Goal: Task Accomplishment & Management: Manage account settings

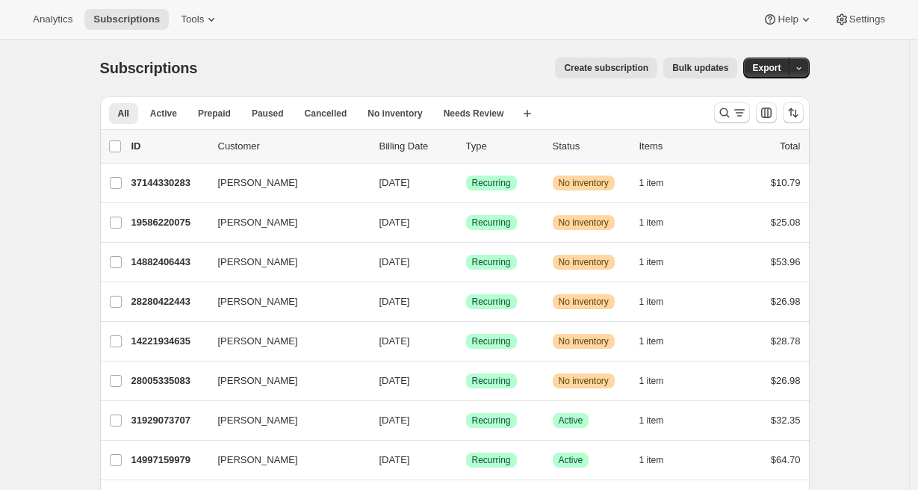
click at [899, 22] on div "Analytics Subscriptions Tools Help Settings" at bounding box center [459, 20] width 918 height 40
click at [880, 21] on span "Settings" at bounding box center [867, 19] width 36 height 12
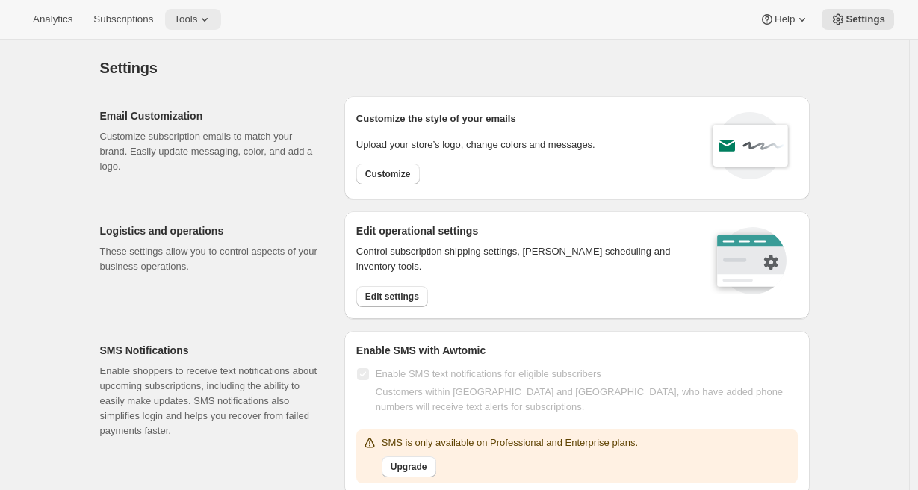
click at [207, 19] on icon at bounding box center [204, 19] width 15 height 15
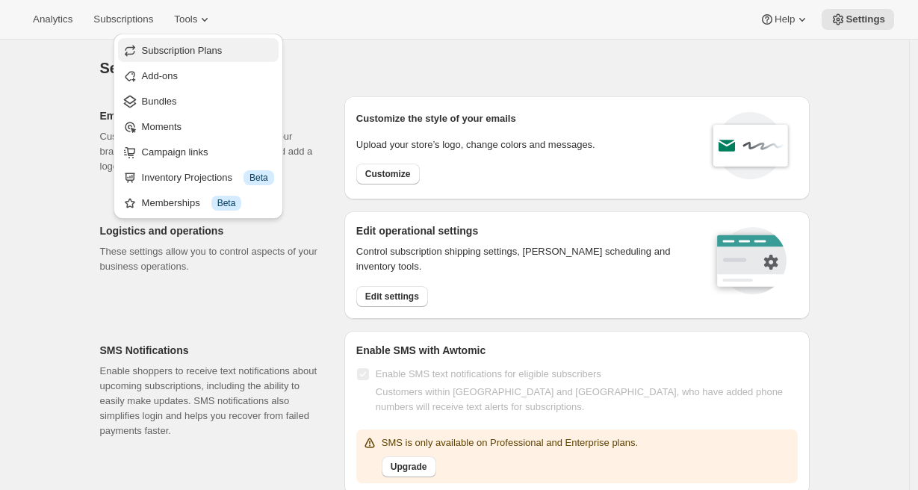
click at [201, 45] on span "Subscription Plans" at bounding box center [182, 50] width 81 height 11
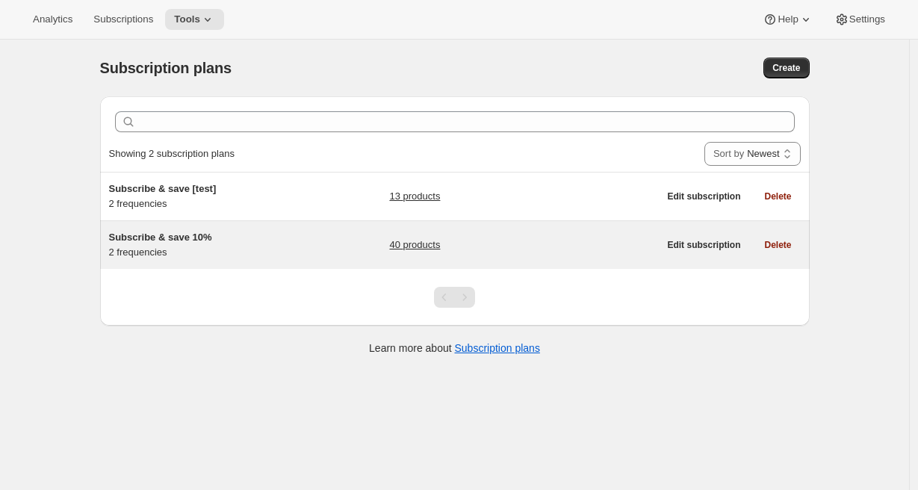
click at [180, 241] on span "Subscribe & save 10%" at bounding box center [160, 237] width 103 height 11
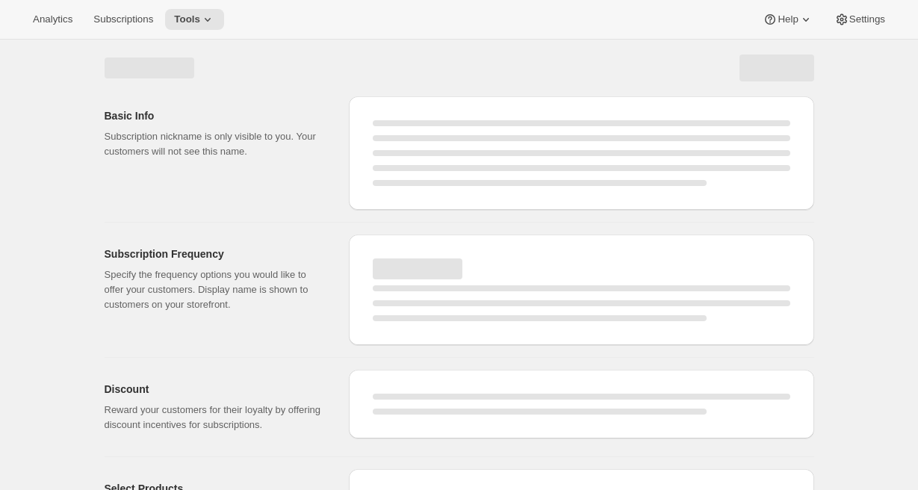
select select "WEEK"
select select "MONTH"
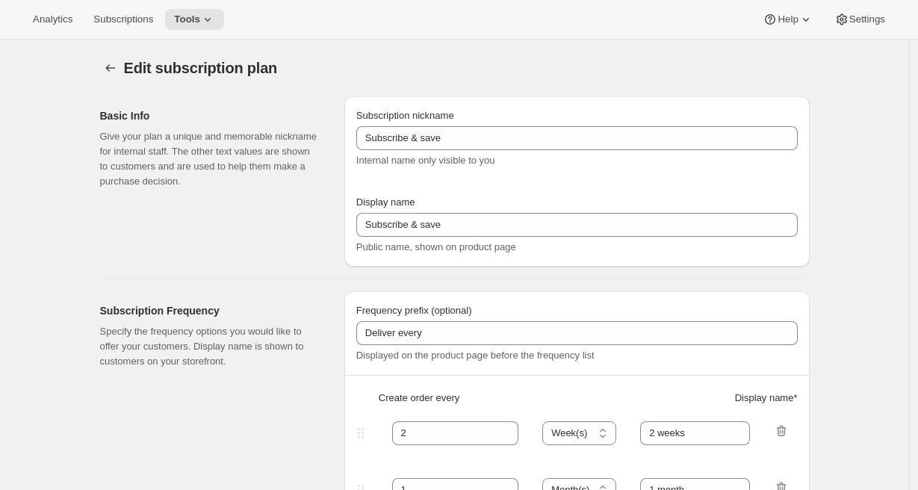
type input "Subscribe & save 10%"
type input "30"
select select "DAY"
type input "Every 30 days"
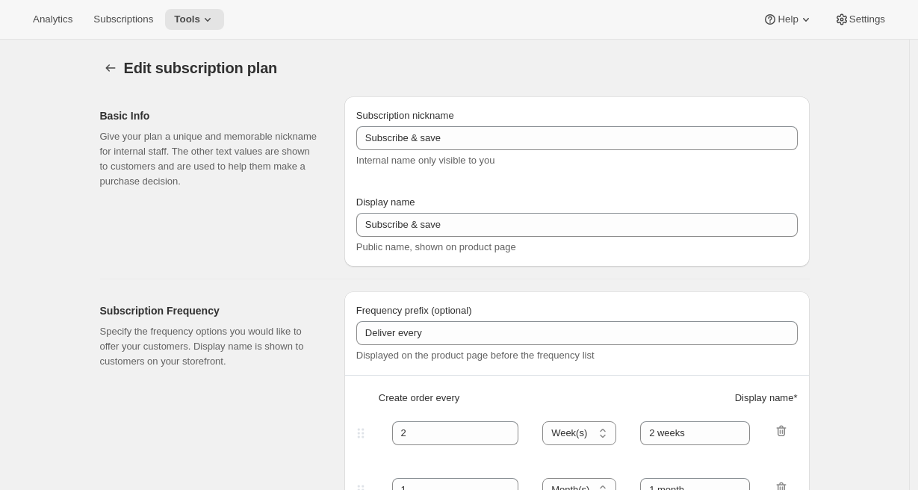
type input "60"
select select "DAY"
type input "Every 60 days"
type input "10"
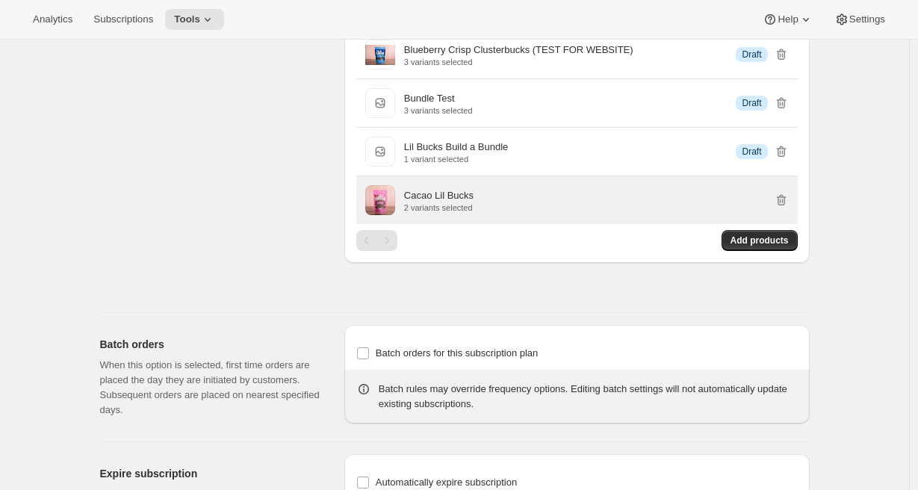
scroll to position [1668, 0]
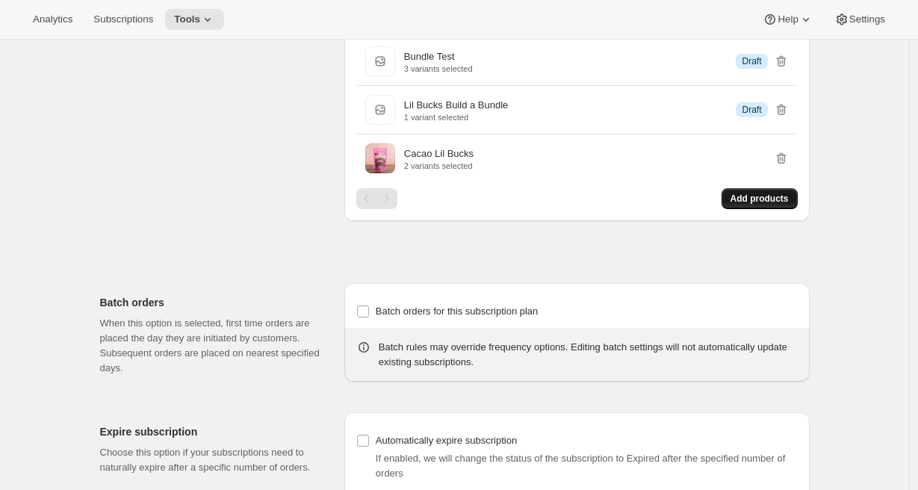
click at [743, 205] on span "Add products" at bounding box center [760, 199] width 58 height 12
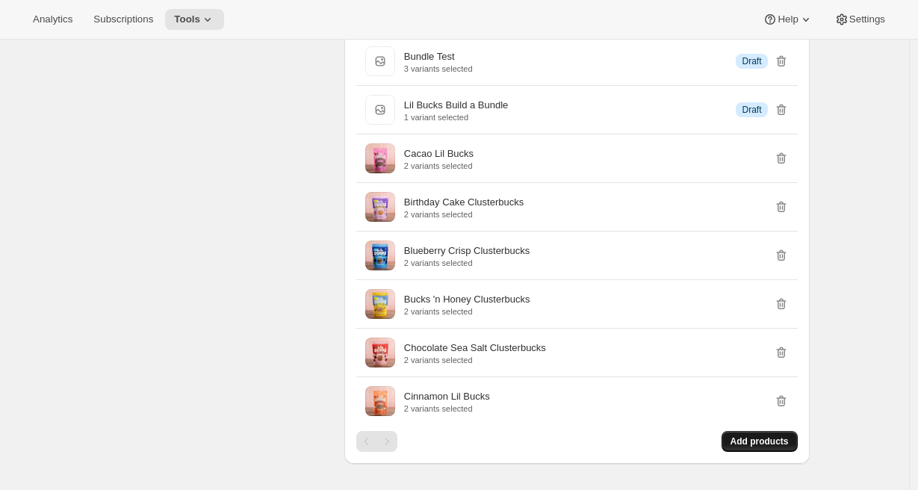
click at [768, 448] on span "Add products" at bounding box center [760, 442] width 58 height 12
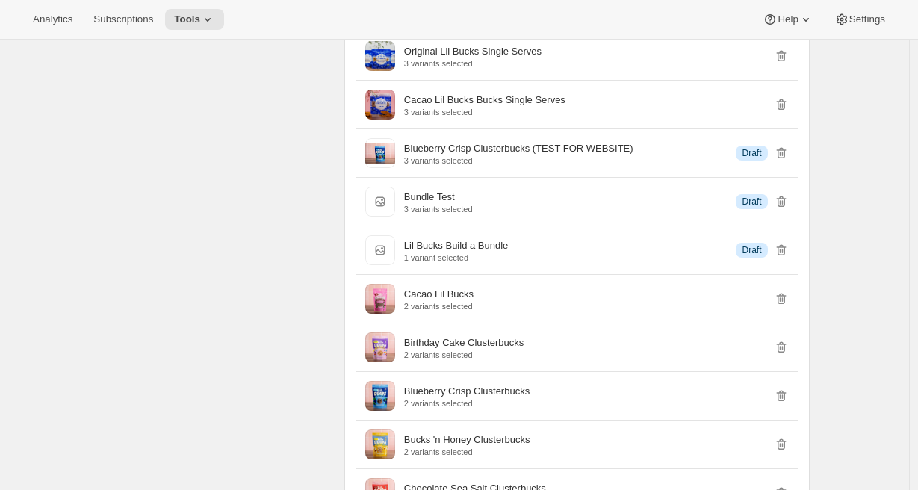
scroll to position [1518, 0]
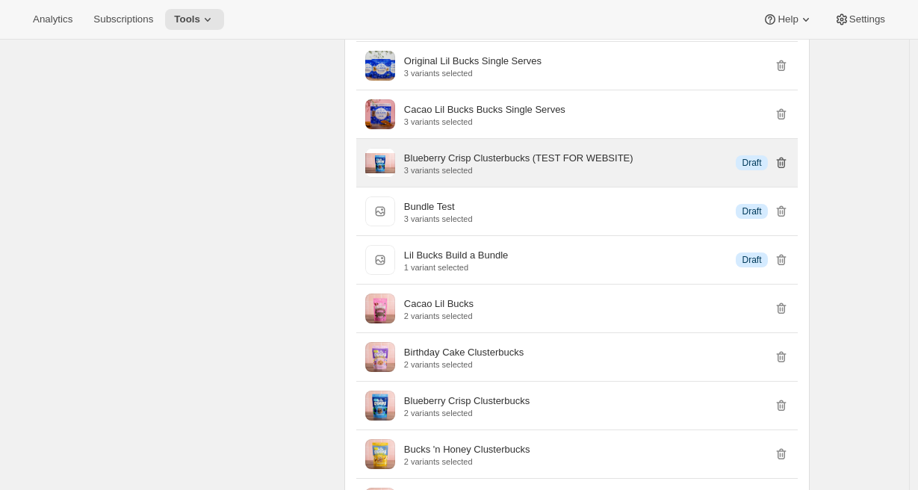
click at [789, 170] on icon "button" at bounding box center [781, 162] width 15 height 15
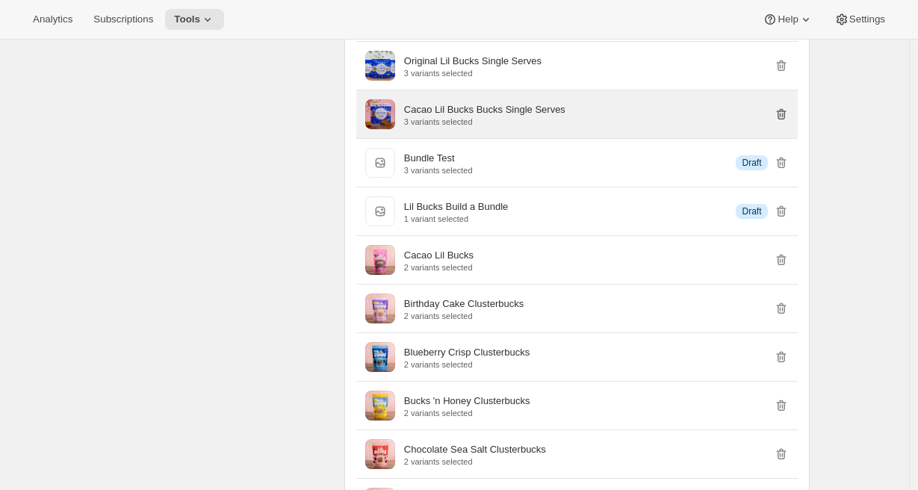
click at [784, 122] on icon "button" at bounding box center [781, 114] width 15 height 15
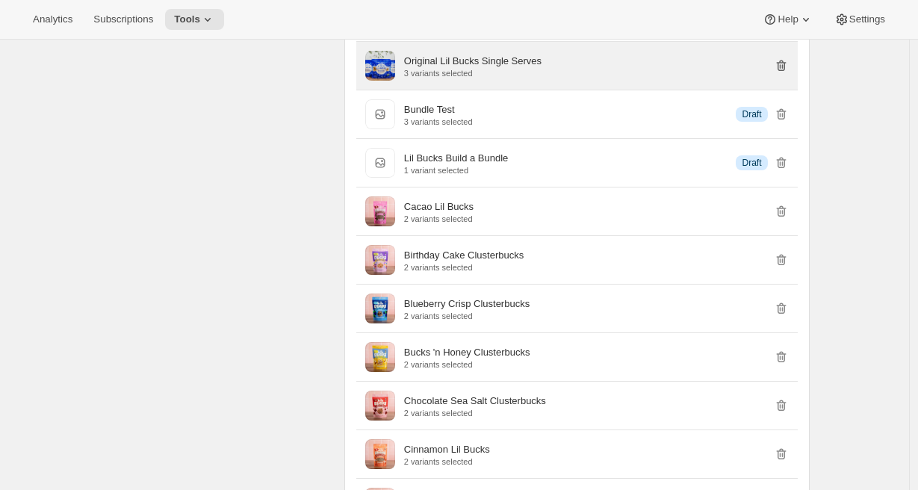
click at [786, 72] on icon "button" at bounding box center [781, 66] width 10 height 11
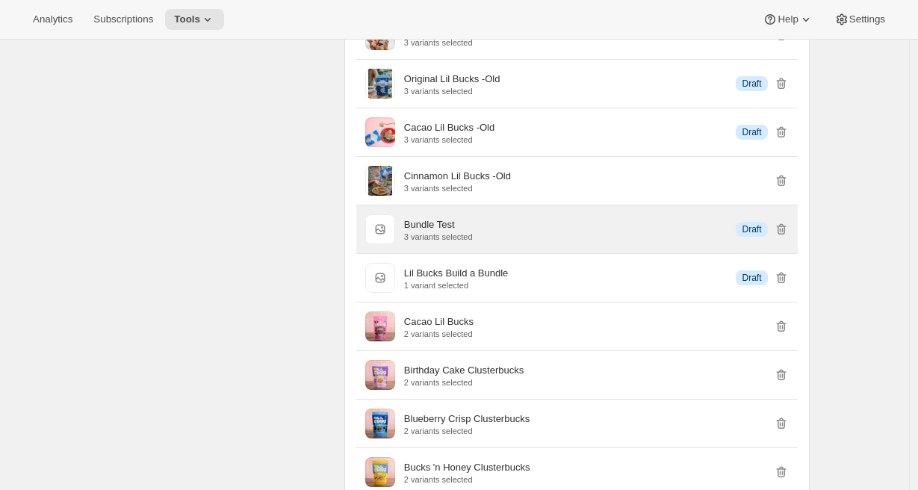
scroll to position [1329, 0]
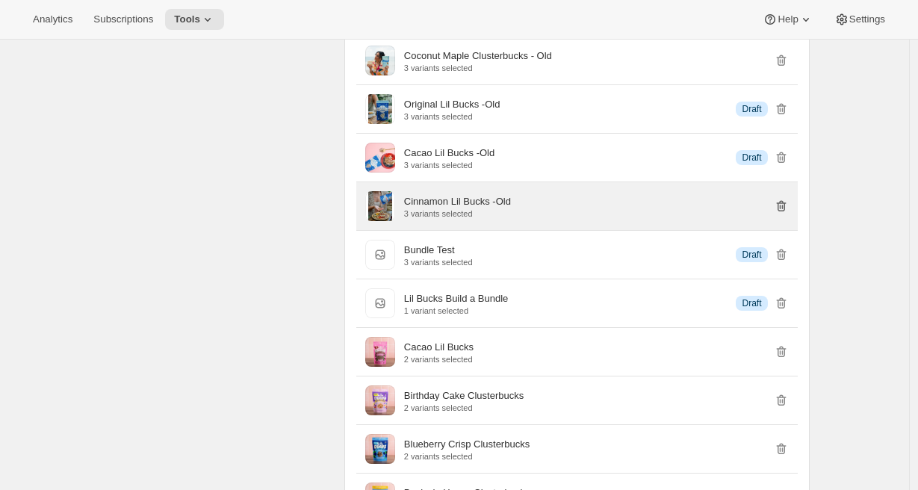
click at [785, 214] on icon "button" at bounding box center [781, 206] width 15 height 15
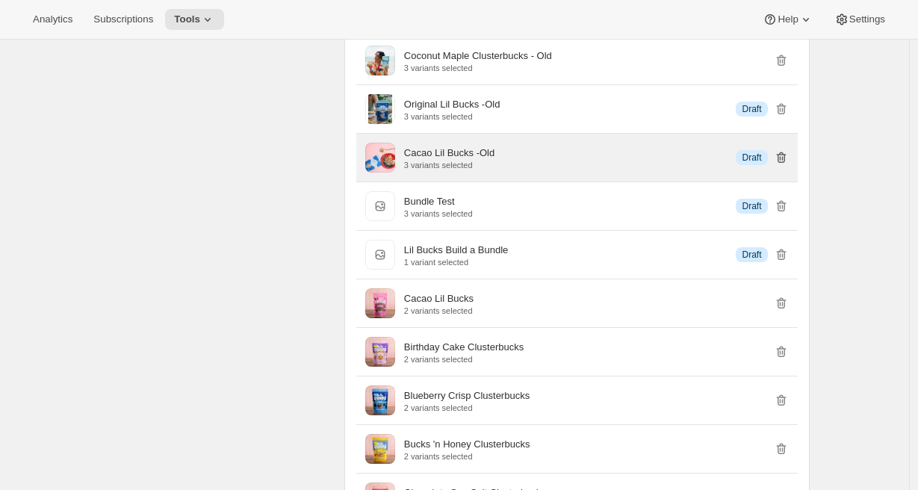
click at [786, 164] on icon "button" at bounding box center [781, 157] width 10 height 11
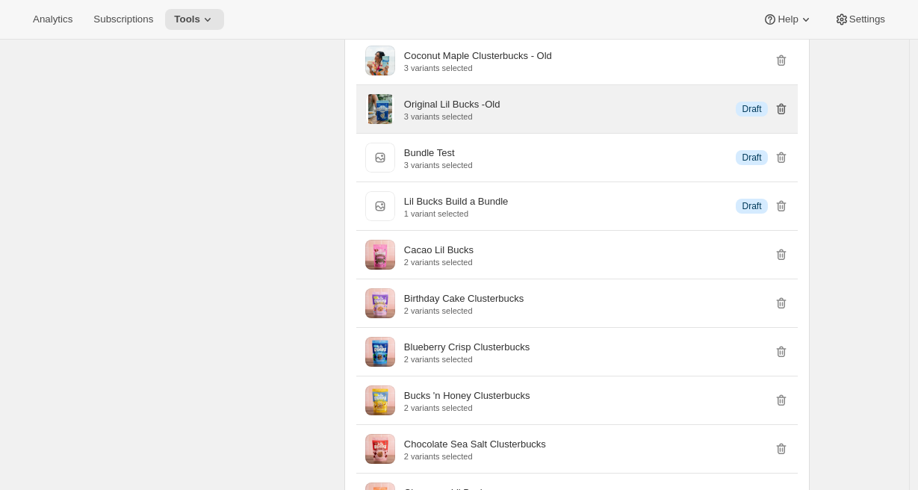
click at [782, 117] on icon "button" at bounding box center [781, 109] width 15 height 15
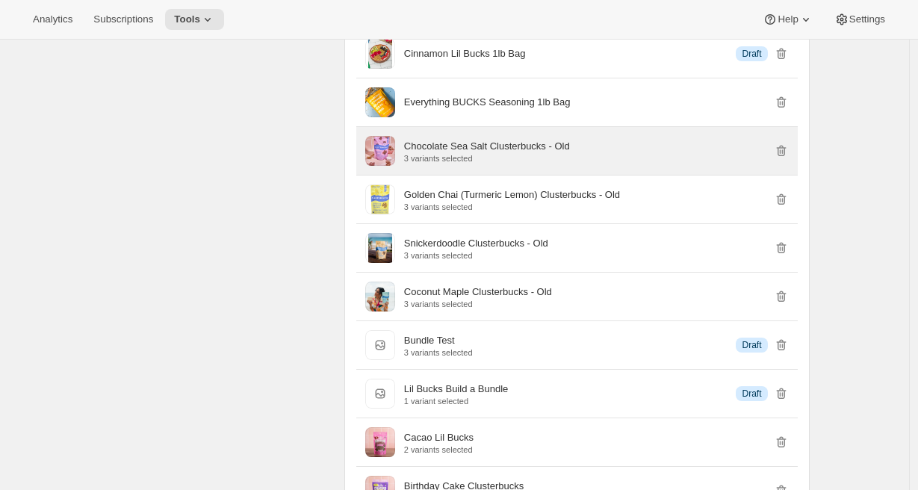
scroll to position [1092, 0]
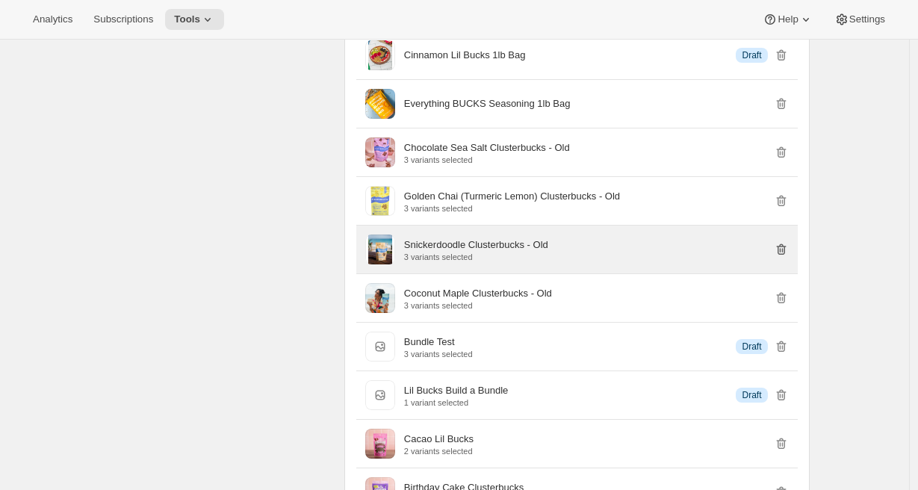
click at [787, 257] on icon "button" at bounding box center [781, 249] width 15 height 15
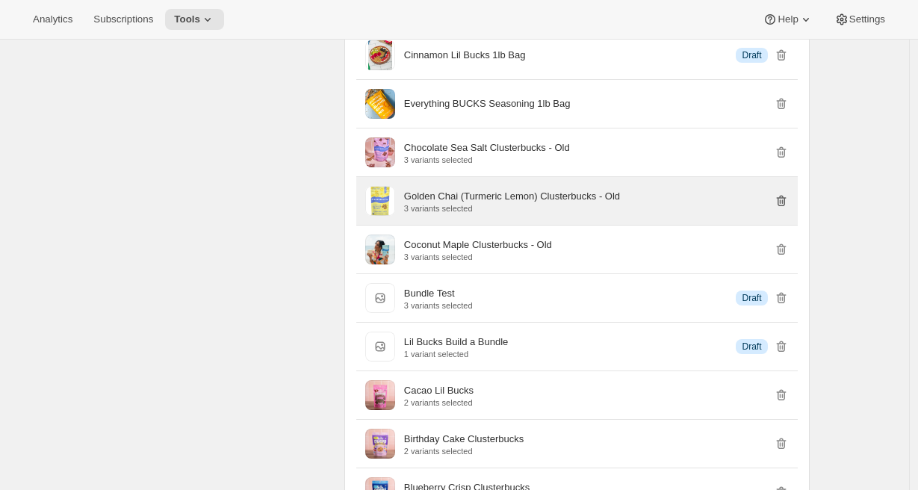
click at [783, 205] on icon "button" at bounding box center [781, 202] width 1 height 4
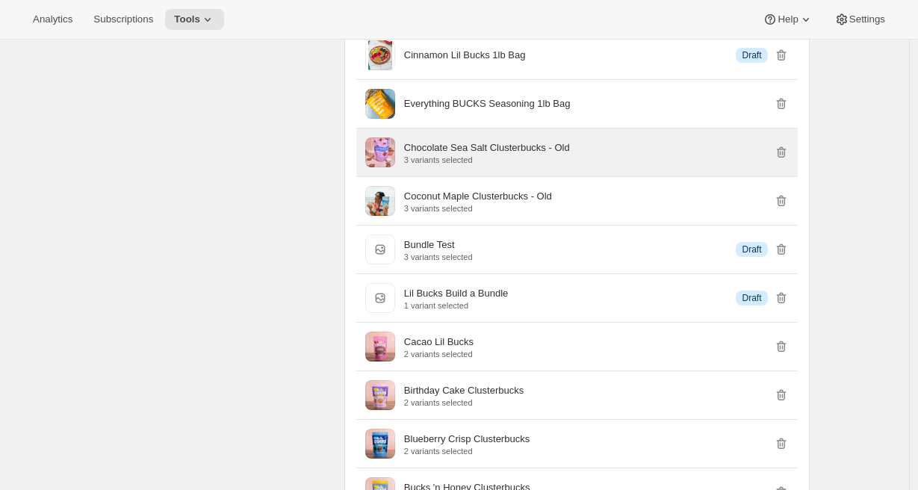
click at [785, 167] on div "Chocolate Sea Salt Clusterbucks - Old 3 variants selected" at bounding box center [596, 152] width 385 height 30
click at [781, 156] on icon "button" at bounding box center [779, 154] width 1 height 4
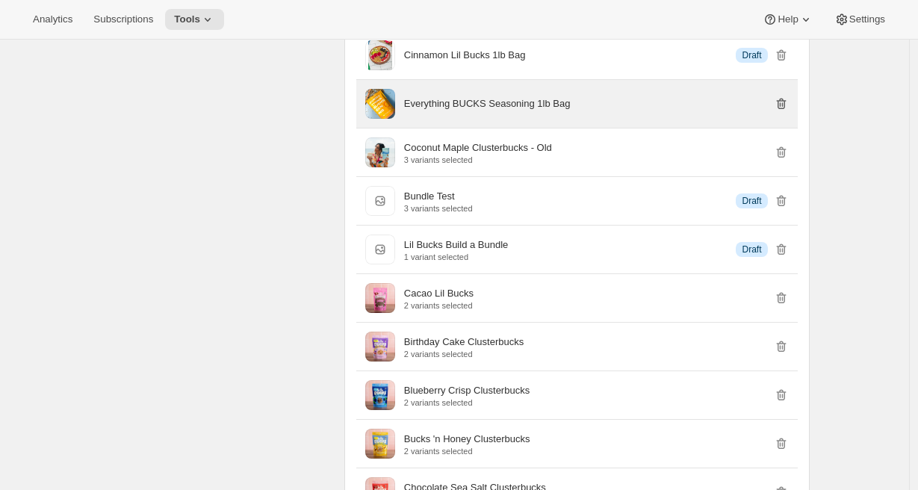
click at [787, 111] on icon "button" at bounding box center [781, 103] width 15 height 15
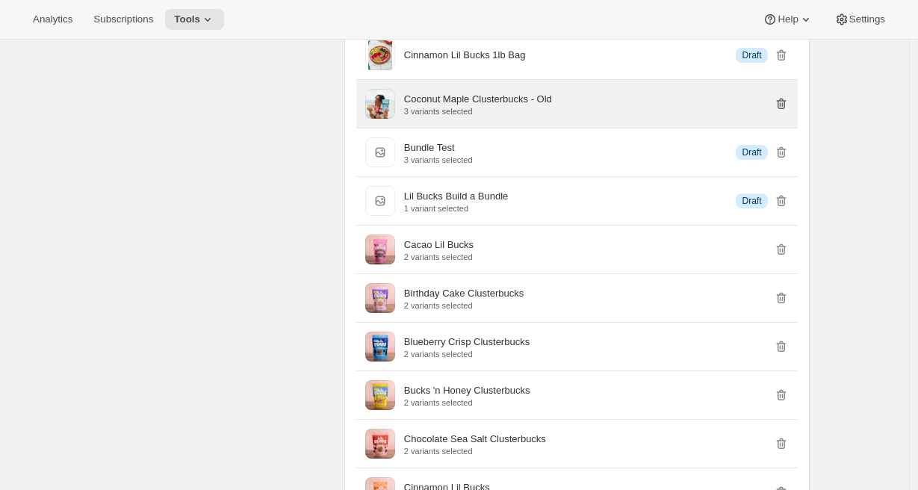
click at [786, 110] on icon "button" at bounding box center [781, 104] width 10 height 11
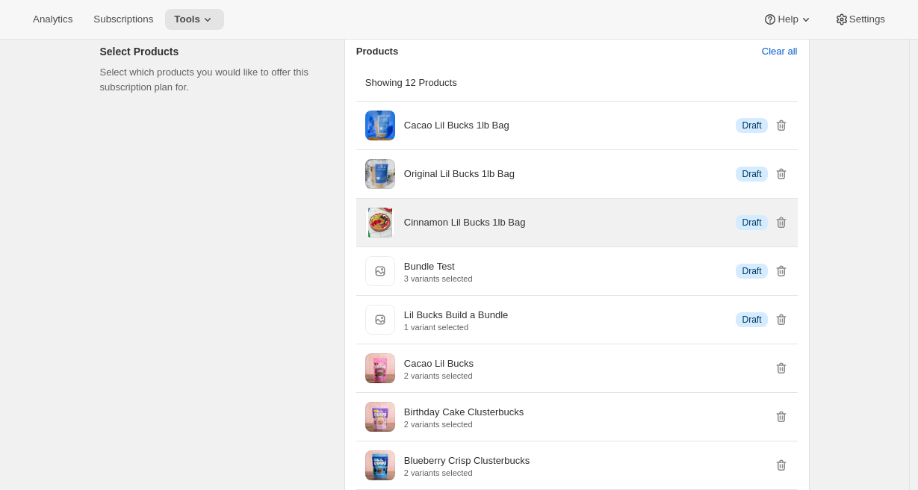
scroll to position [950, 0]
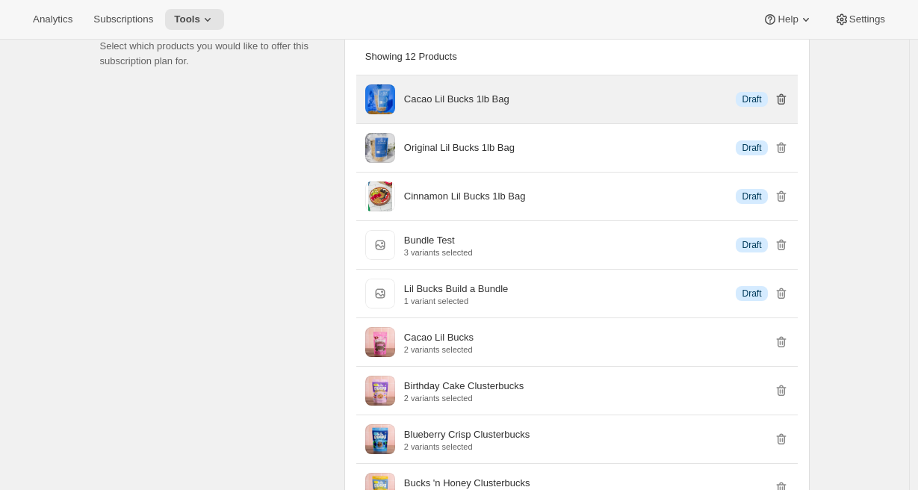
click at [784, 107] on icon "button" at bounding box center [781, 99] width 15 height 15
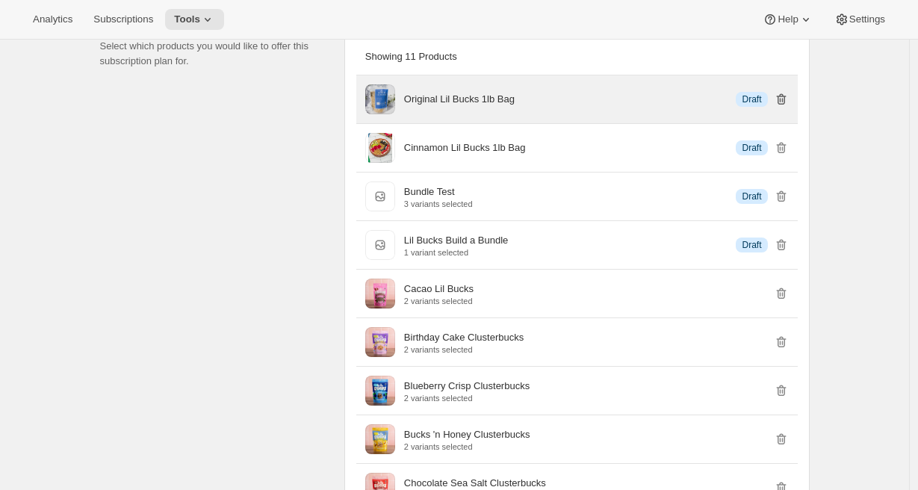
click at [785, 107] on icon "button" at bounding box center [781, 99] width 15 height 15
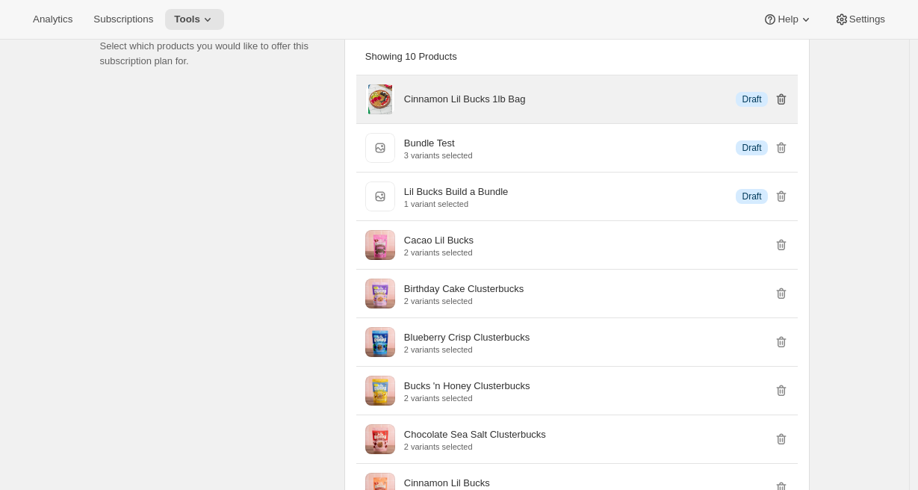
click at [785, 107] on icon "button" at bounding box center [781, 99] width 15 height 15
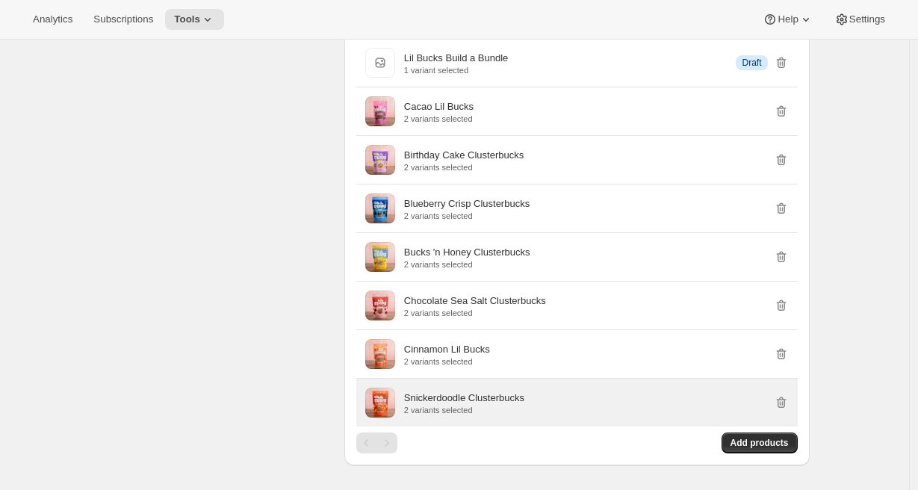
scroll to position [1036, 0]
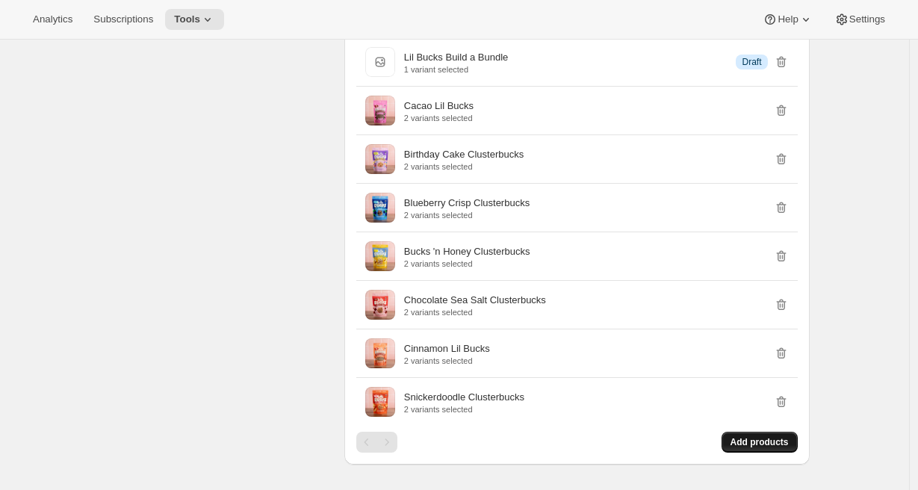
click at [769, 448] on span "Add products" at bounding box center [760, 442] width 58 height 12
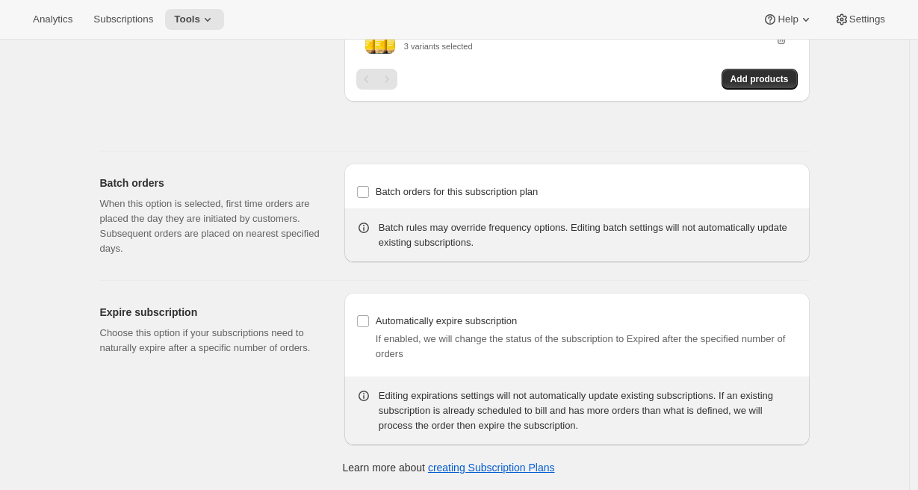
scroll to position [1560, 0]
click at [214, 16] on icon at bounding box center [207, 19] width 15 height 15
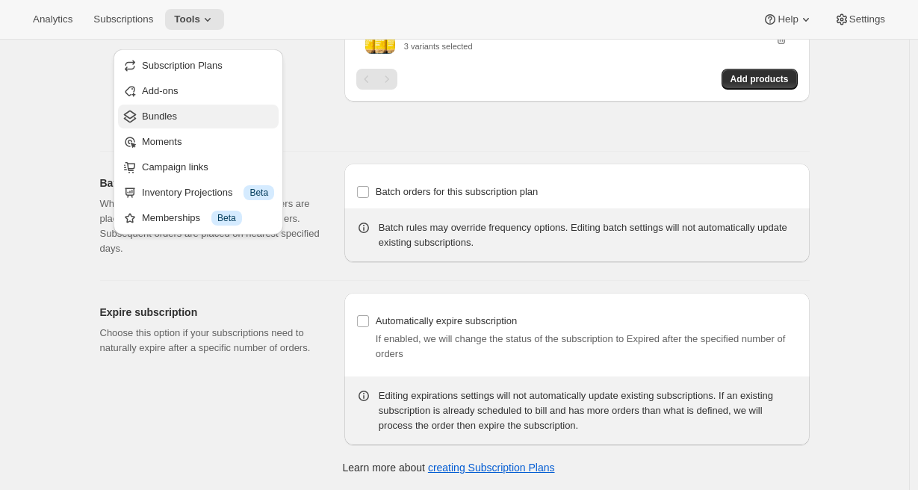
click at [199, 109] on span "Bundles" at bounding box center [208, 116] width 132 height 15
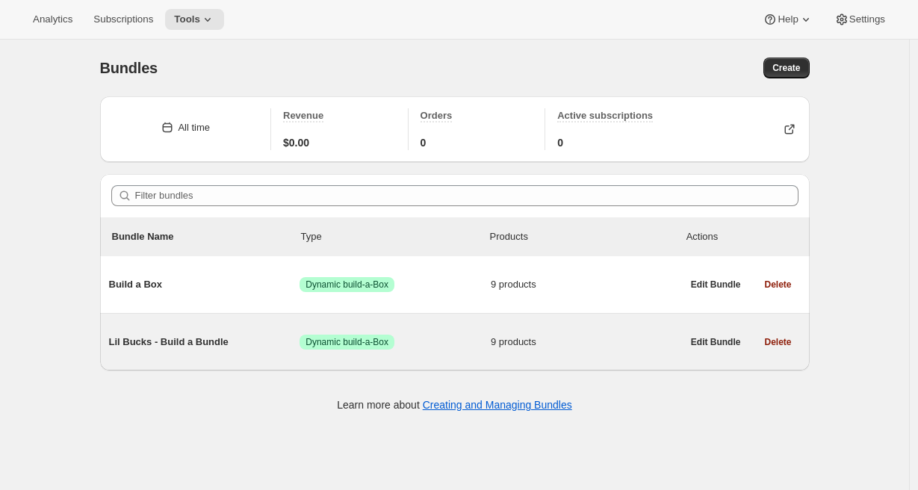
click at [152, 344] on span "Lil Bucks - Build a Bundle" at bounding box center [204, 342] width 191 height 15
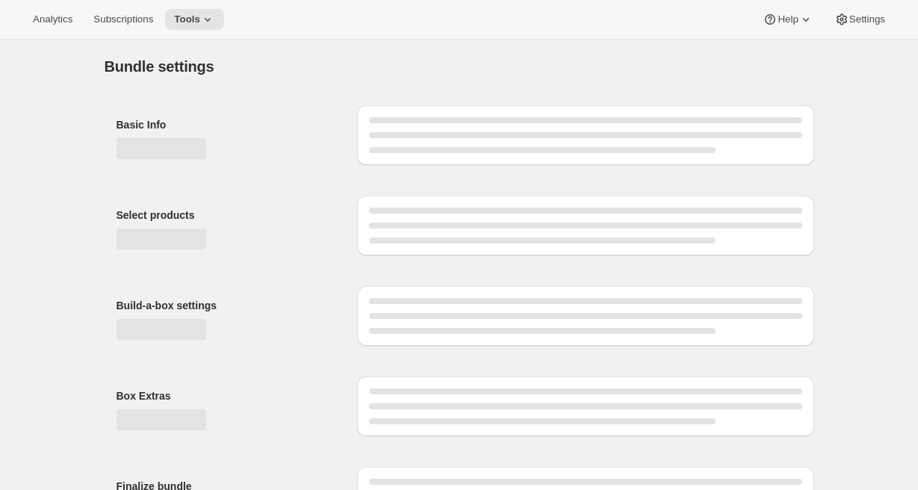
type input "Lil Bucks - Build a Bundle"
radio input "true"
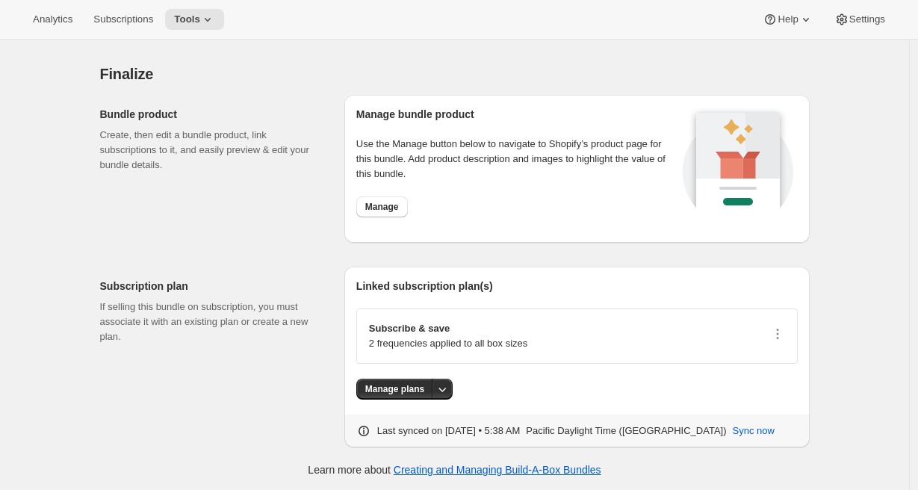
scroll to position [1795, 0]
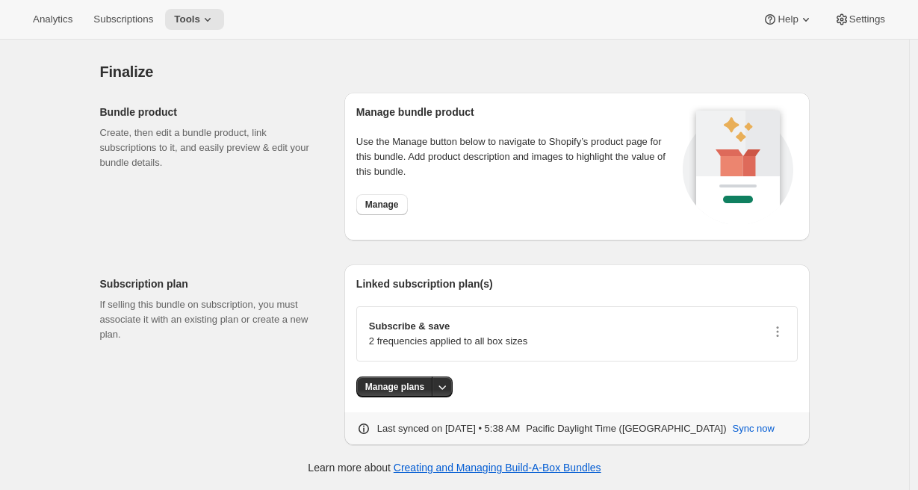
click at [739, 326] on div "Subscribe & save 2 frequencies applied to all box sizes" at bounding box center [577, 334] width 416 height 30
click at [451, 348] on p "2 frequencies applied to all box sizes" at bounding box center [448, 341] width 158 height 15
click at [430, 319] on p "Subscribe & save" at bounding box center [448, 326] width 158 height 15
click at [417, 319] on p "Subscribe & save" at bounding box center [448, 326] width 158 height 15
click at [403, 386] on span "Manage plans" at bounding box center [394, 387] width 59 height 12
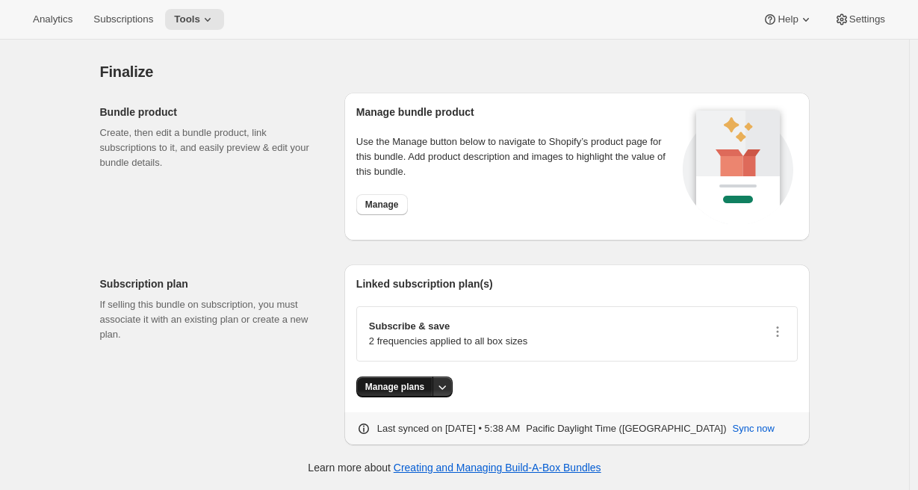
scroll to position [0, 0]
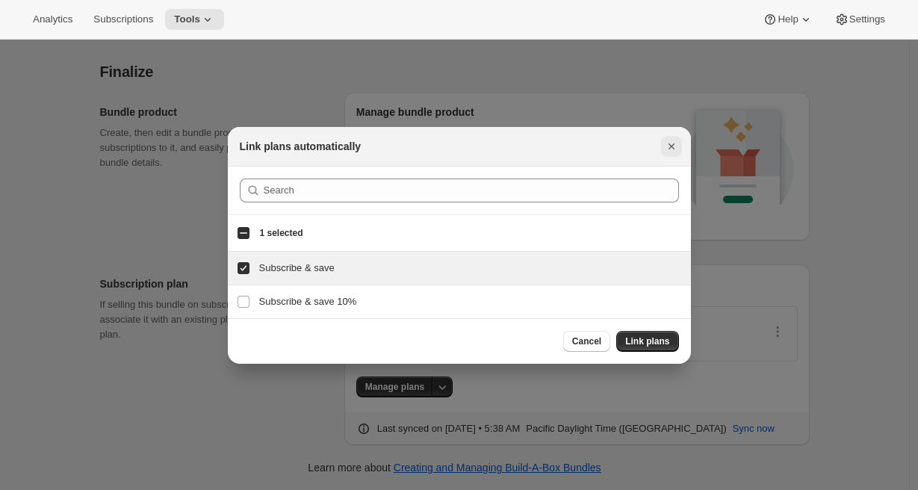
click at [675, 141] on icon "Close" at bounding box center [671, 146] width 15 height 15
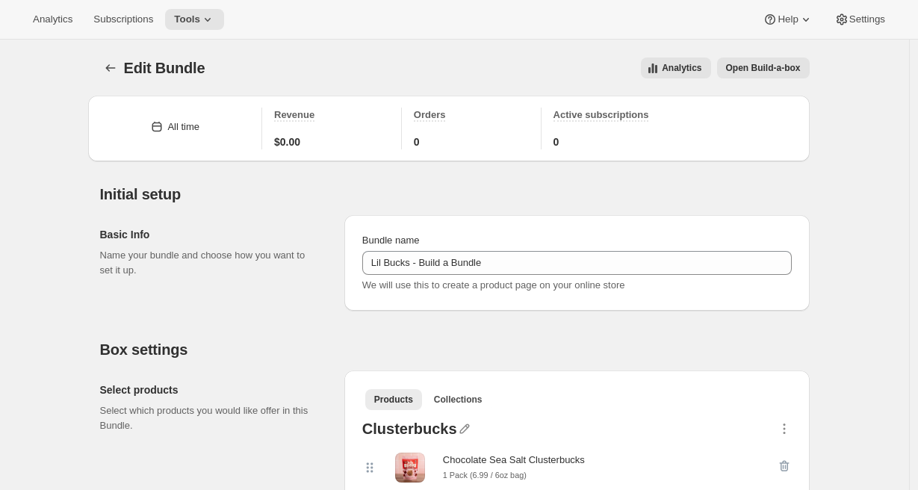
scroll to position [1795, 0]
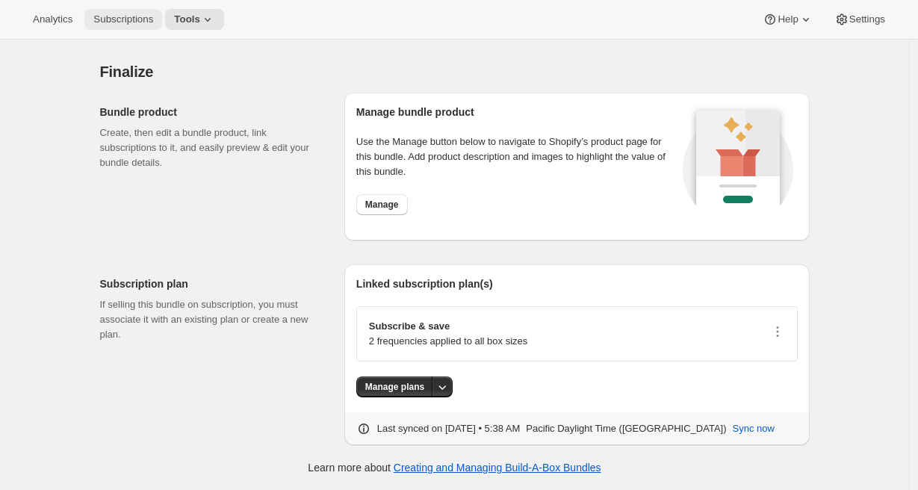
click at [159, 10] on button "Subscriptions" at bounding box center [123, 19] width 78 height 21
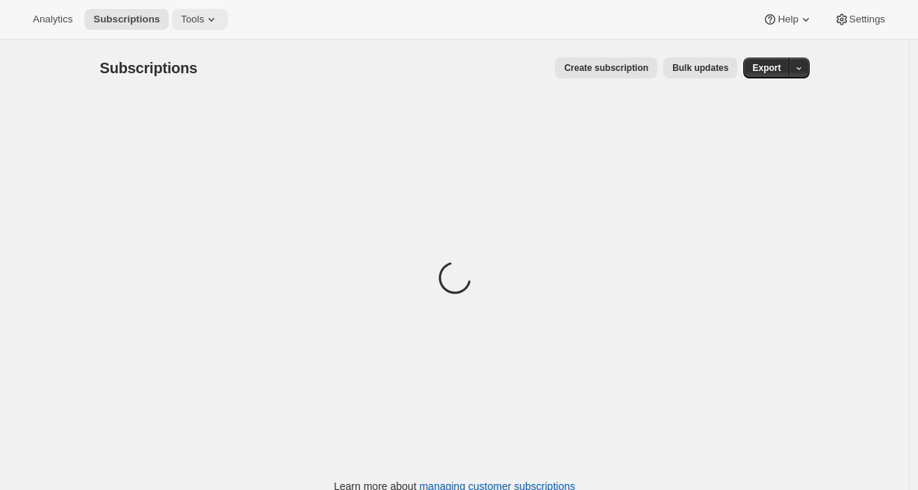
click at [195, 23] on span "Tools" at bounding box center [192, 19] width 23 height 12
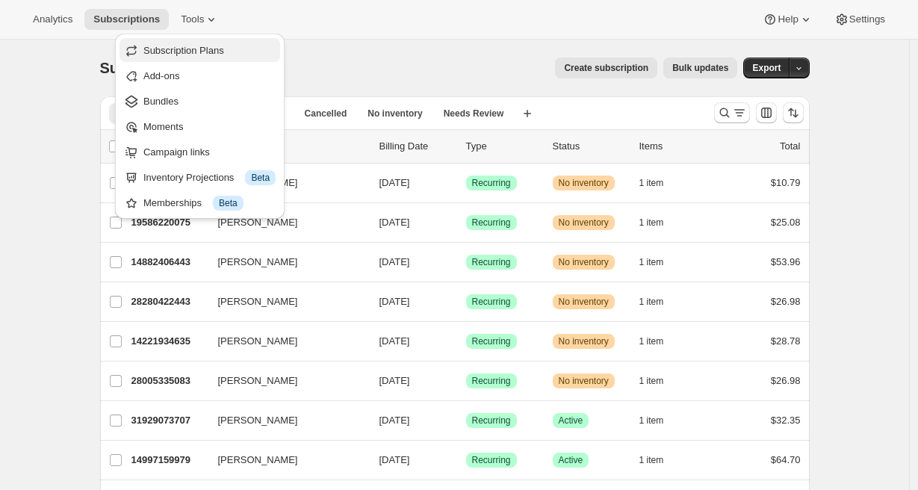
click at [188, 52] on span "Subscription Plans" at bounding box center [183, 50] width 81 height 11
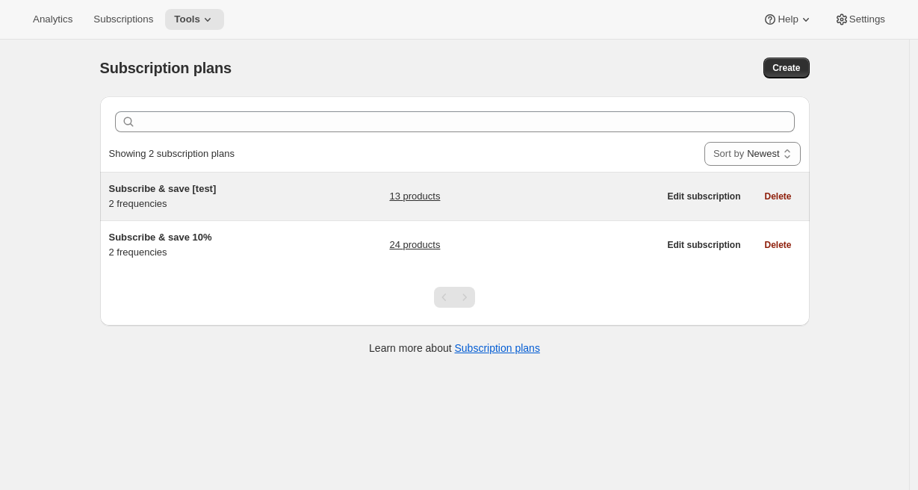
click at [164, 189] on span "Subscribe & save [test]" at bounding box center [163, 188] width 108 height 11
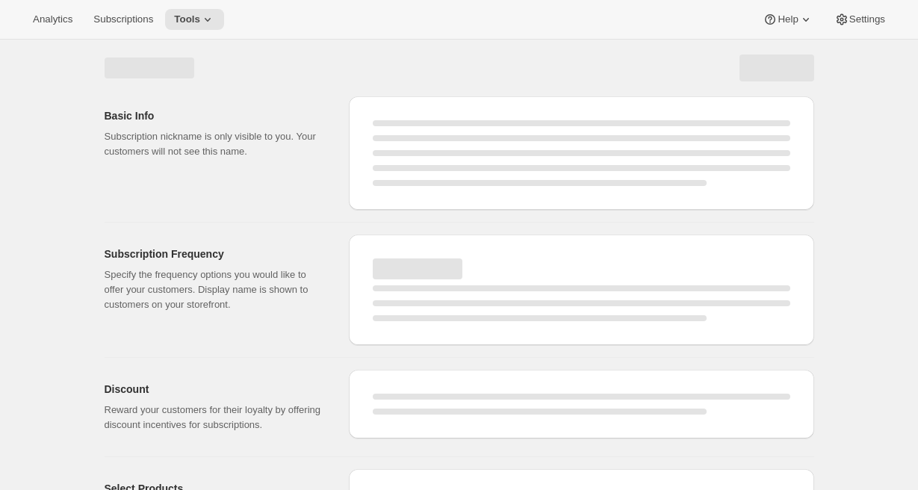
select select "WEEK"
select select "MONTH"
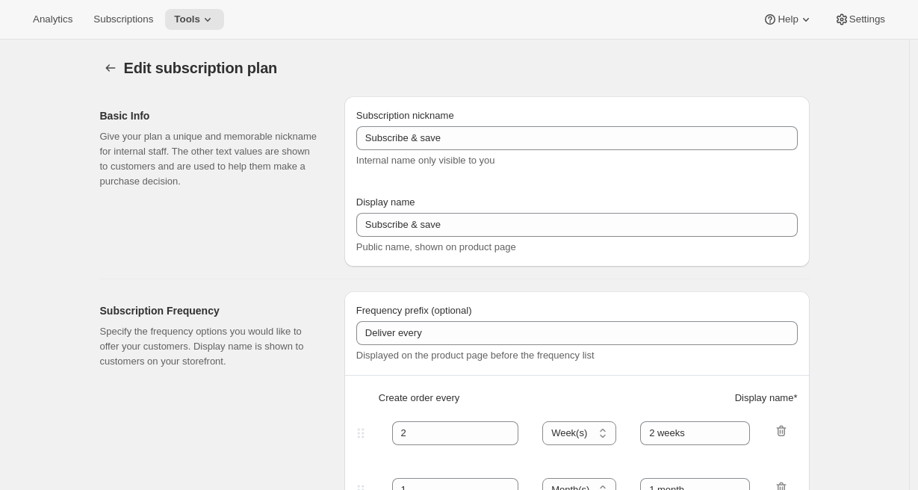
type input "Subscribe & save [test]"
type input "30"
select select "DAY"
type input "30 Days"
type input "60"
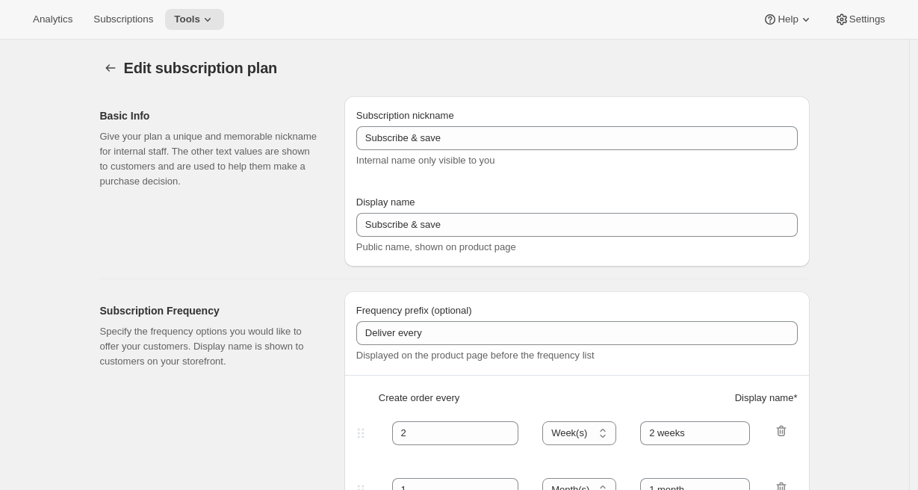
select select "DAY"
type input "60 Days"
type input "10"
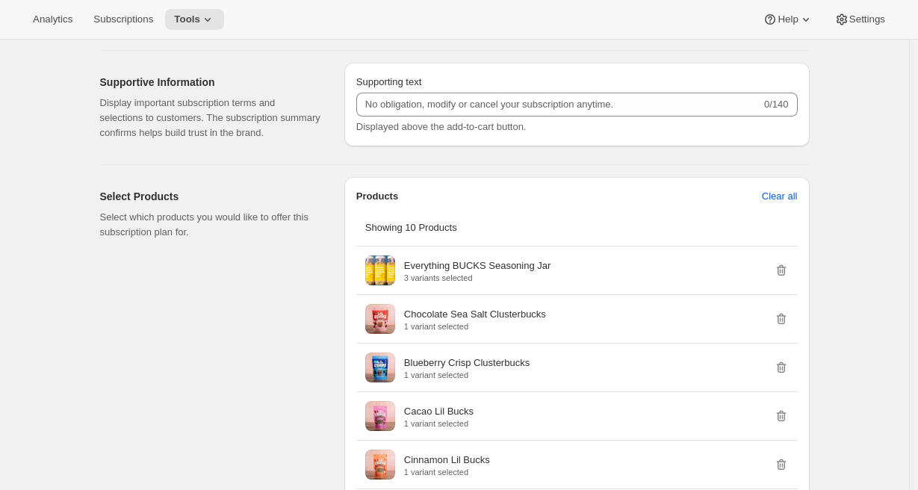
scroll to position [915, 0]
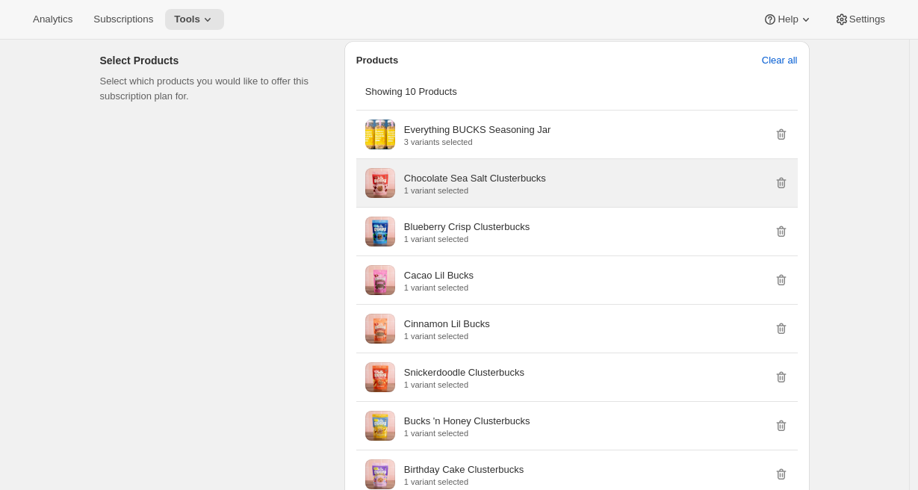
click at [527, 195] on p "1 variant selected" at bounding box center [475, 190] width 142 height 9
click at [465, 186] on p "Chocolate Sea Salt Clusterbucks" at bounding box center [475, 178] width 142 height 15
click at [385, 198] on span at bounding box center [380, 183] width 30 height 30
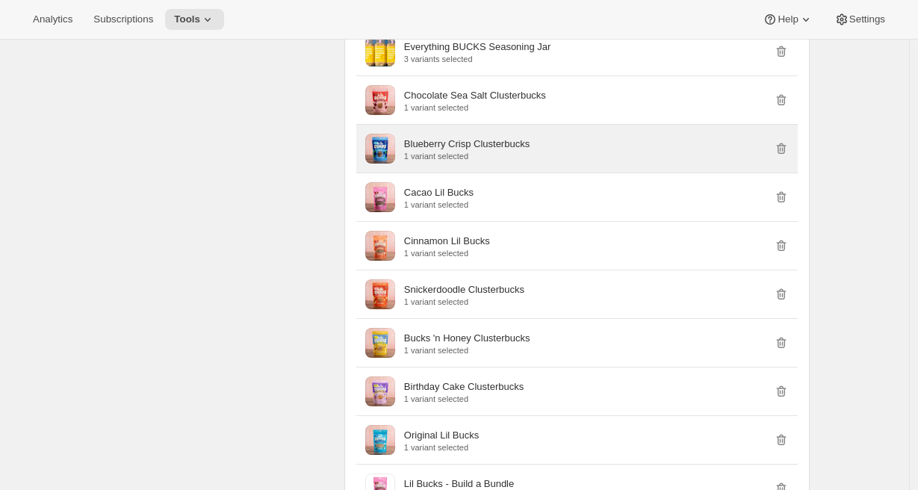
scroll to position [1179, 0]
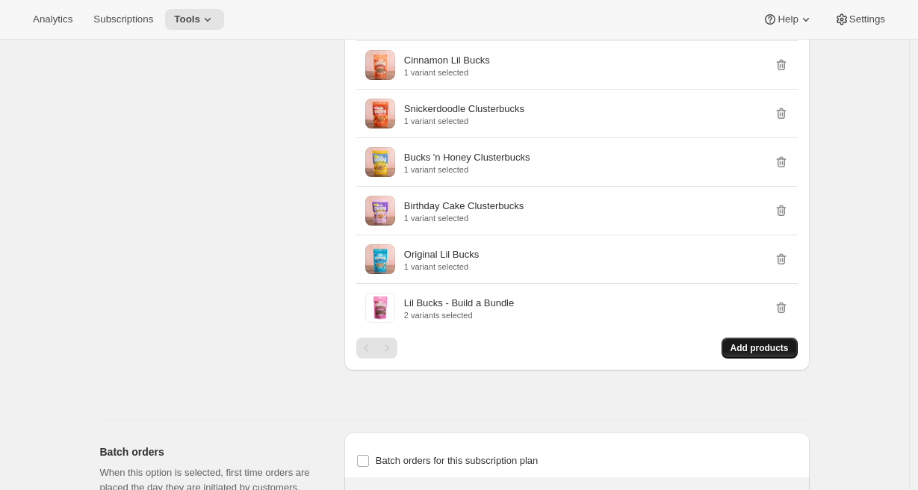
click at [754, 354] on span "Add products" at bounding box center [760, 348] width 58 height 12
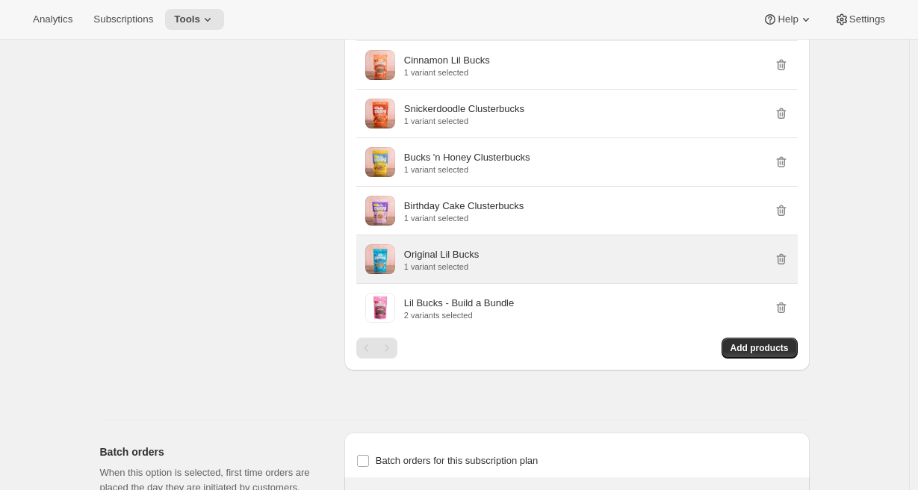
click at [468, 271] on p "1 variant selected" at bounding box center [441, 266] width 75 height 9
click at [467, 262] on p "Original Lil Bucks" at bounding box center [441, 254] width 75 height 15
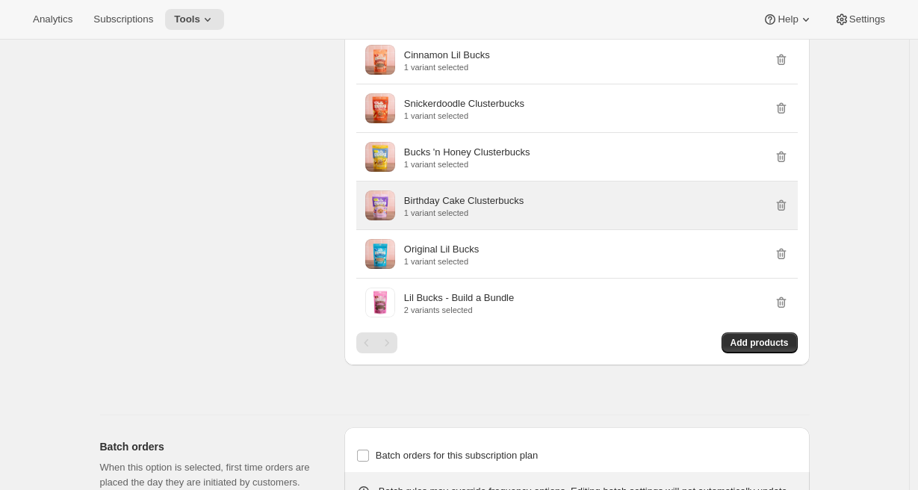
scroll to position [1186, 0]
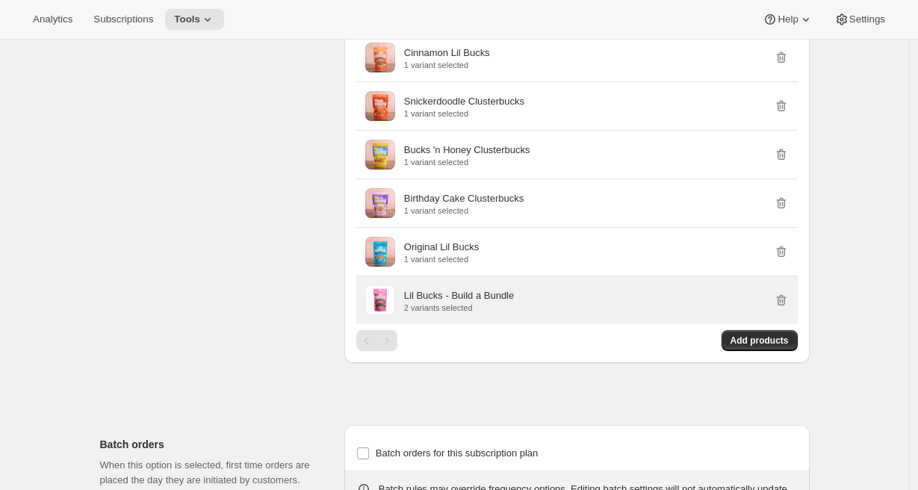
click at [514, 312] on p "2 variants selected" at bounding box center [459, 307] width 110 height 9
click at [489, 303] on p "Lil Bucks - Build a Bundle" at bounding box center [459, 295] width 110 height 15
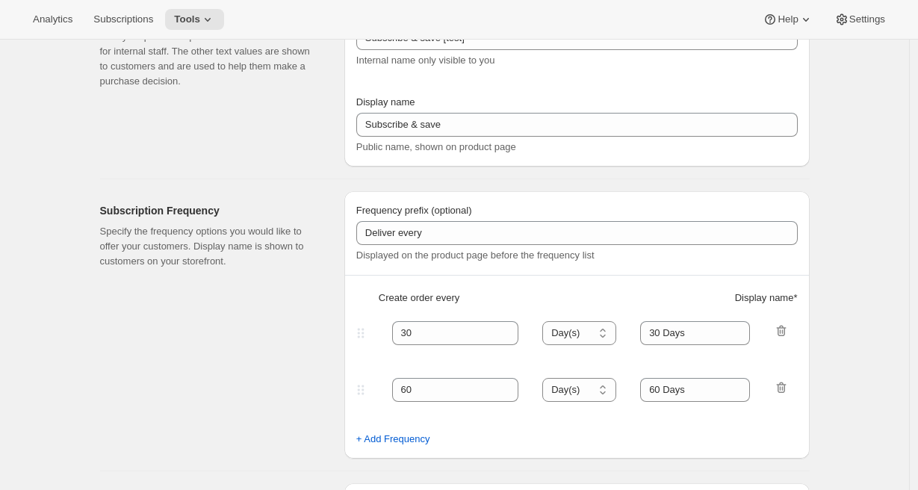
scroll to position [0, 0]
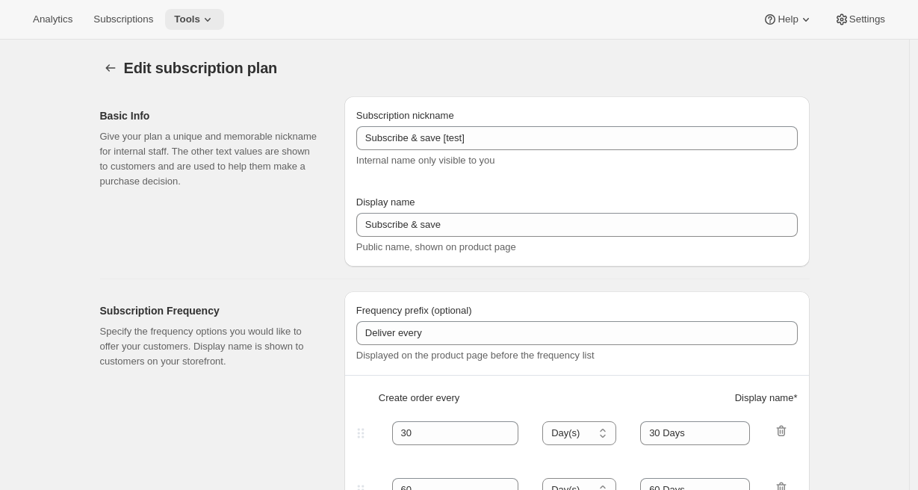
click at [200, 25] on span "Tools" at bounding box center [187, 19] width 26 height 12
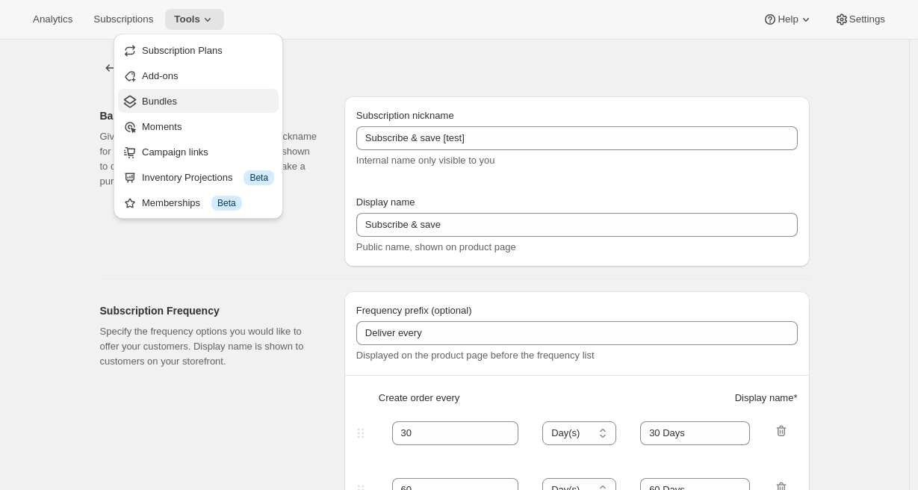
click at [170, 99] on span "Bundles" at bounding box center [159, 101] width 35 height 11
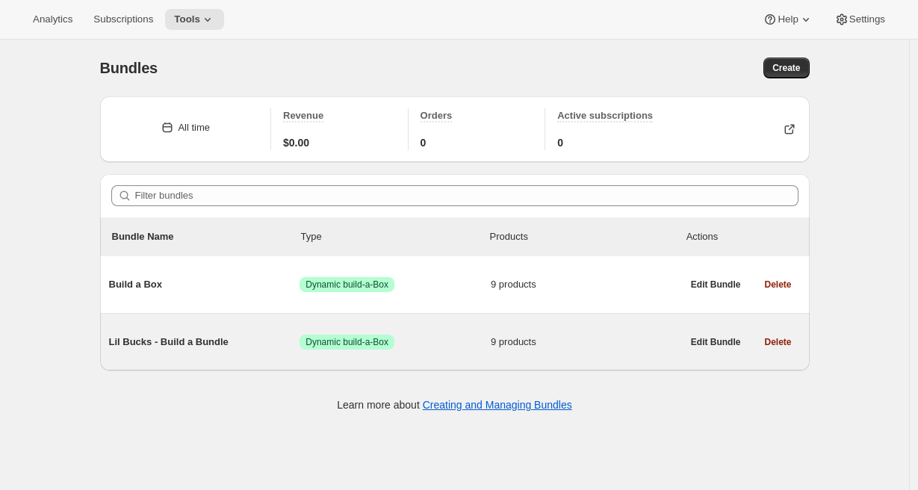
click at [173, 340] on span "Lil Bucks - Build a Bundle" at bounding box center [204, 342] width 191 height 15
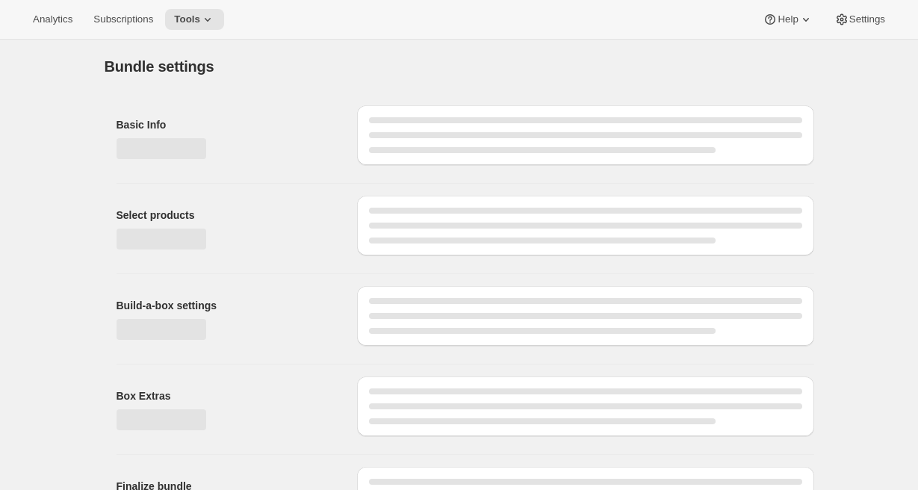
type input "Lil Bucks - Build a Bundle"
radio input "true"
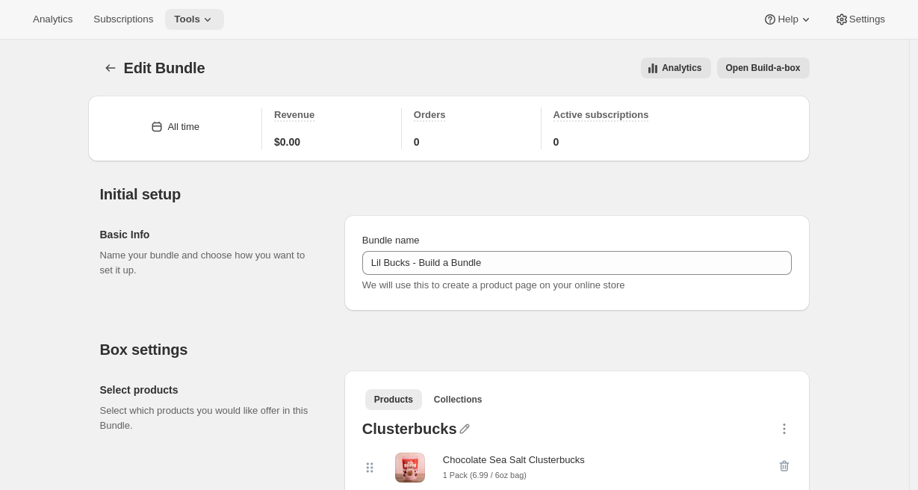
click at [215, 16] on icon at bounding box center [207, 19] width 15 height 15
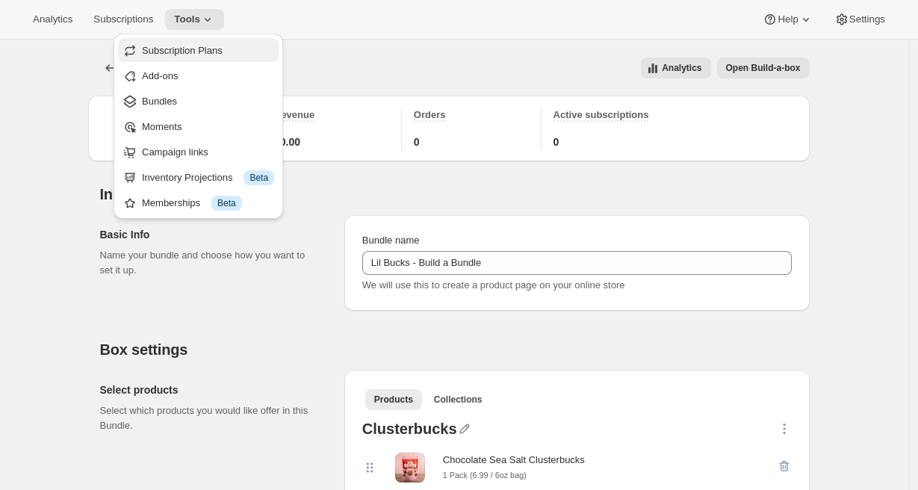
click at [207, 59] on button "Subscription Plans" at bounding box center [198, 50] width 161 height 24
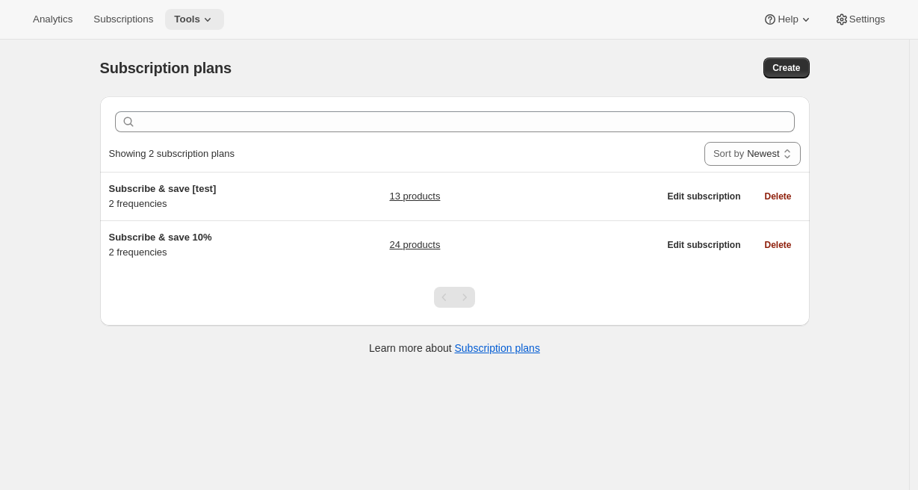
click at [207, 10] on button "Tools" at bounding box center [194, 19] width 59 height 21
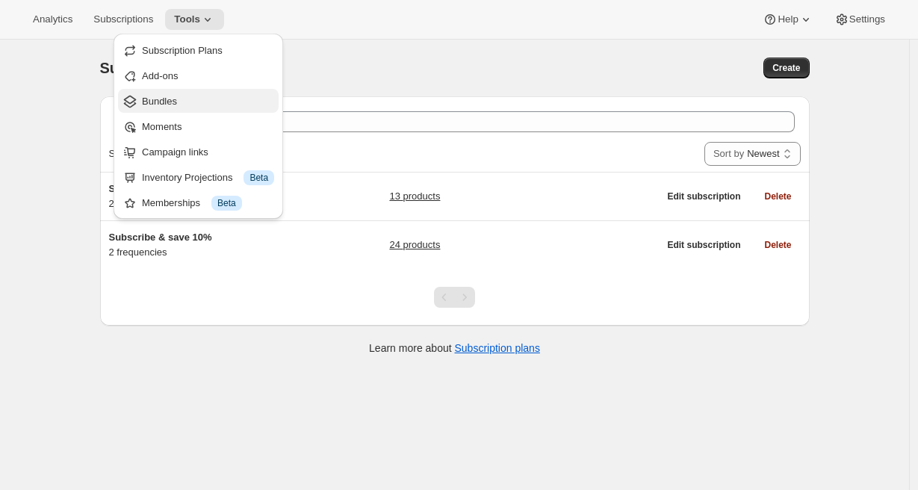
click at [186, 100] on span "Bundles" at bounding box center [208, 101] width 132 height 15
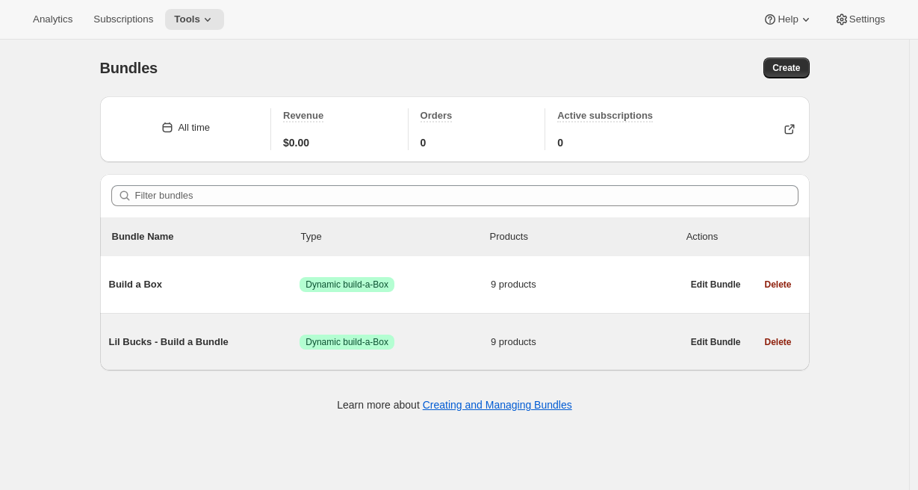
click at [173, 338] on span "Lil Bucks - Build a Bundle" at bounding box center [204, 342] width 191 height 15
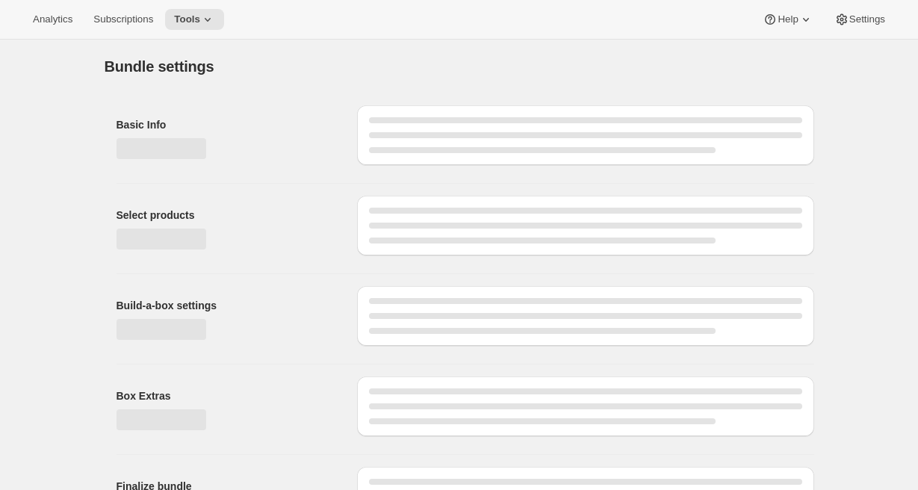
type input "Lil Bucks - Build a Bundle"
radio input "true"
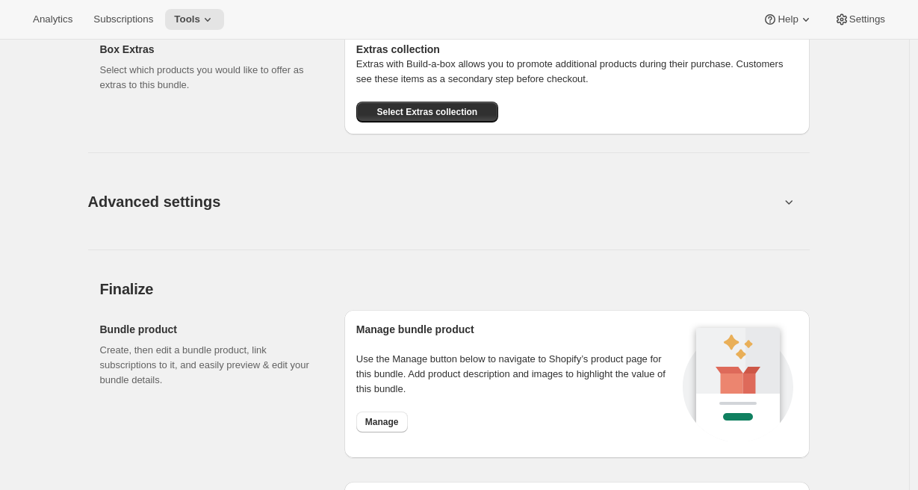
scroll to position [1795, 0]
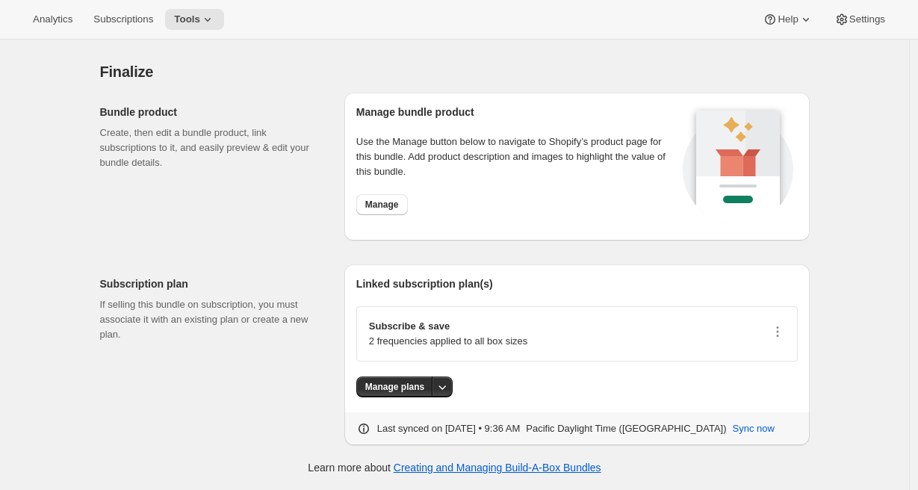
click at [477, 343] on p "2 frequencies applied to all box sizes" at bounding box center [448, 341] width 158 height 15
click at [412, 388] on span "Manage plans" at bounding box center [394, 387] width 59 height 12
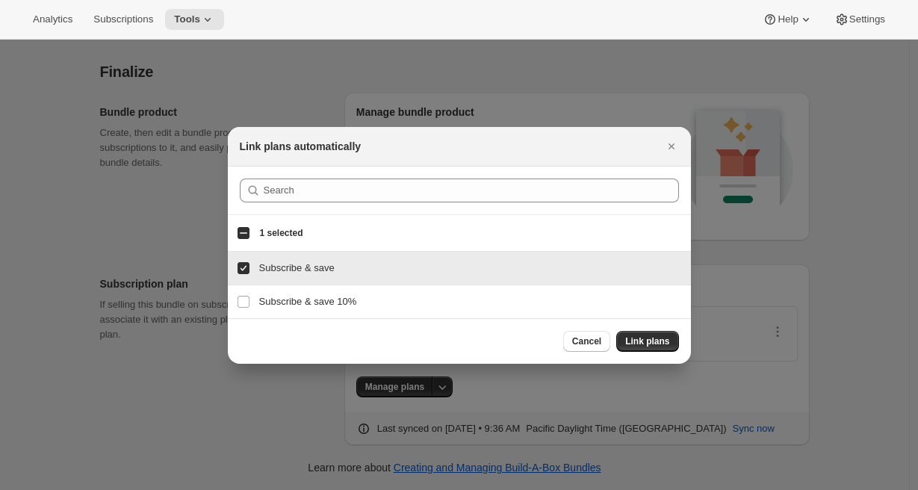
click at [310, 284] on div "Subscribe & save Subscribe & save" at bounding box center [459, 268] width 463 height 33
checkbox input "false"
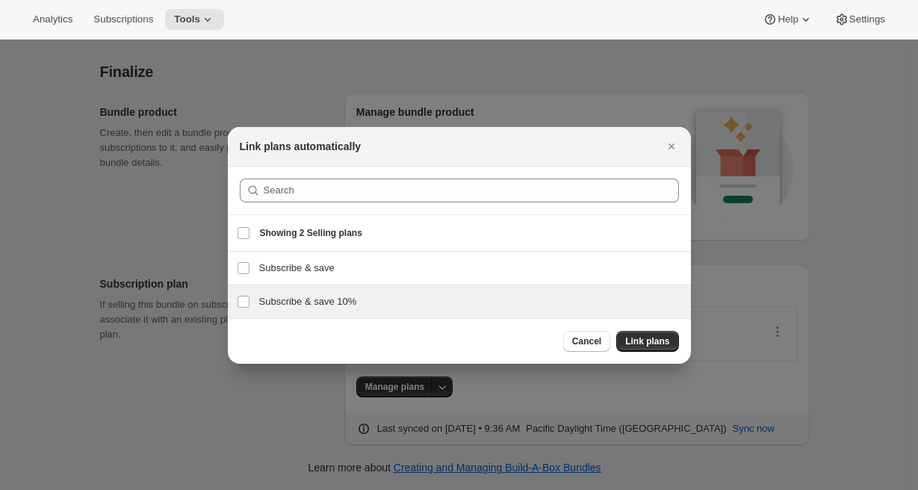
click at [309, 299] on h3 "Subscribe & save 10%" at bounding box center [470, 301] width 423 height 15
checkbox input "true"
click at [642, 338] on span "Link plans" at bounding box center [647, 341] width 44 height 12
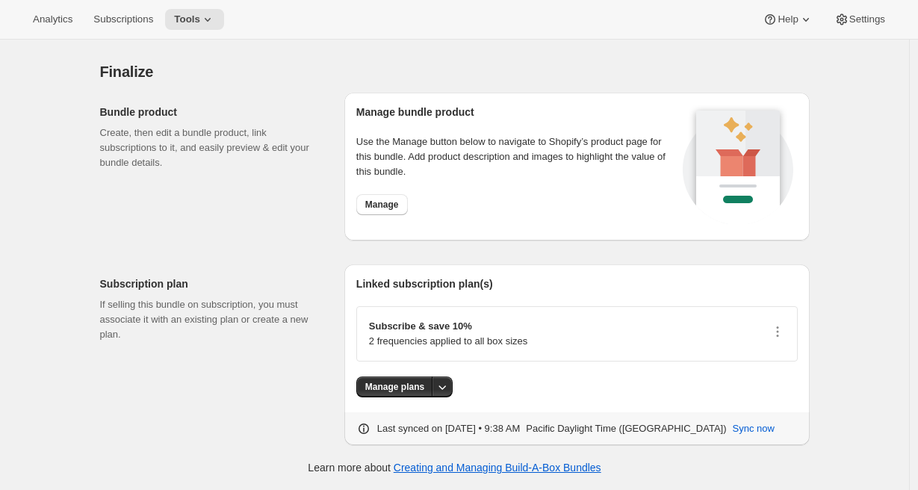
scroll to position [1795, 0]
click at [784, 331] on icon "button" at bounding box center [777, 331] width 15 height 15
click at [771, 383] on span "Edit plan details" at bounding box center [758, 388] width 69 height 11
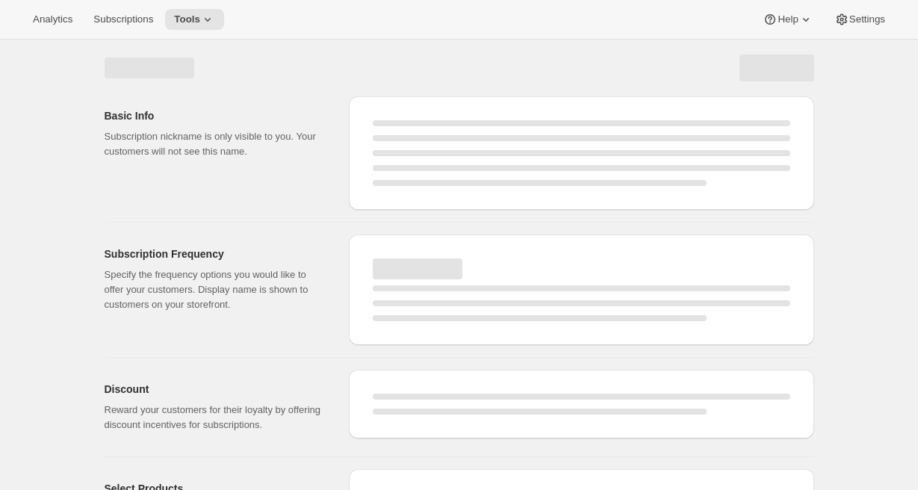
select select "WEEK"
select select "MONTH"
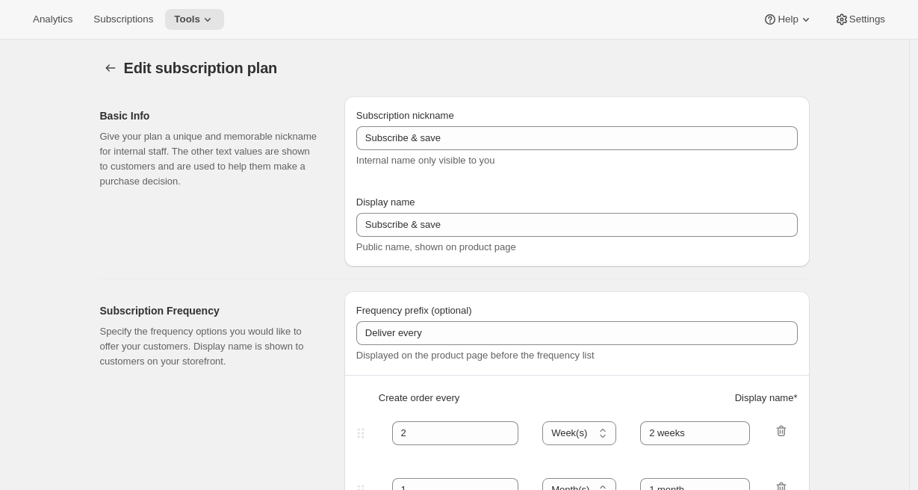
type input "Subscribe & save 10%"
type input "30"
select select "DAY"
type input "Every 30 days"
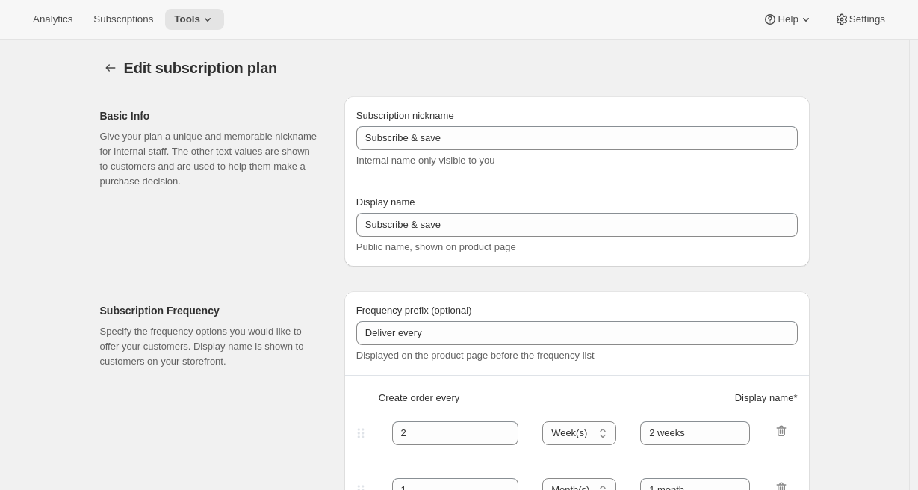
type input "60"
select select "DAY"
type input "Every 60 days"
type input "10"
click at [195, 19] on span "Tools" at bounding box center [187, 19] width 26 height 12
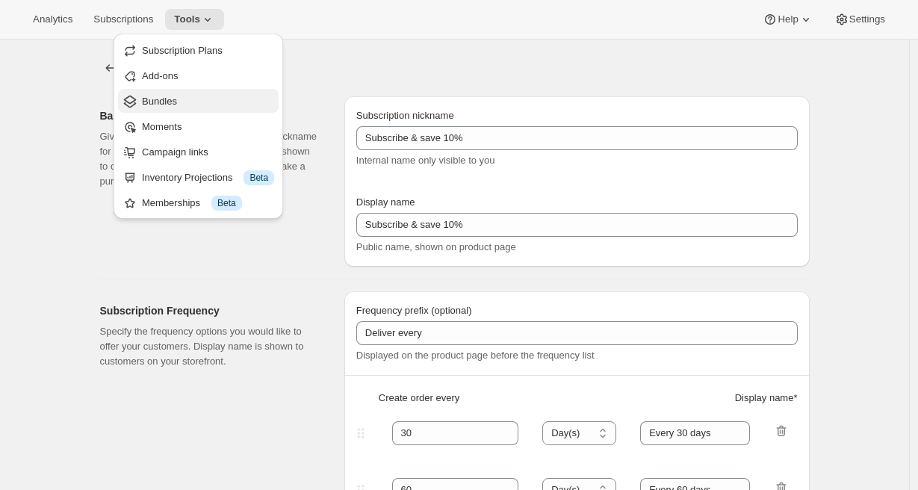
click at [174, 97] on span "Bundles" at bounding box center [159, 101] width 35 height 11
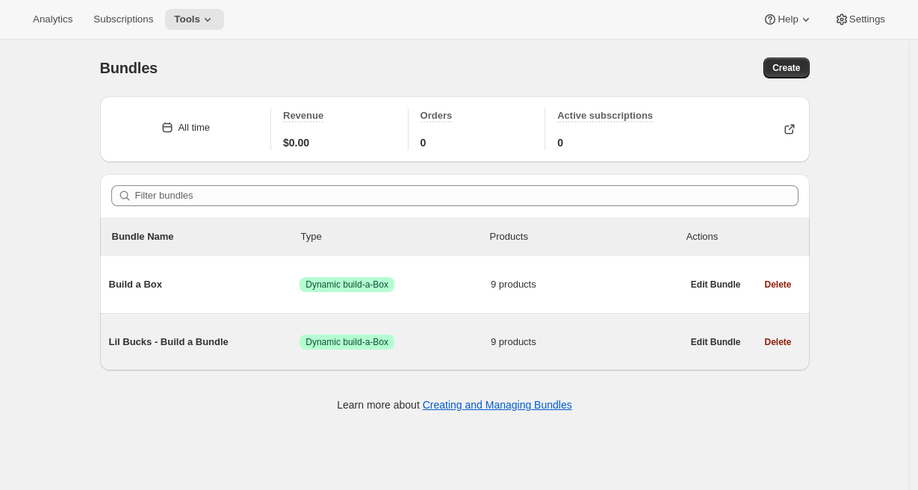
click at [203, 339] on span "Lil Bucks - Build a Bundle" at bounding box center [204, 342] width 191 height 15
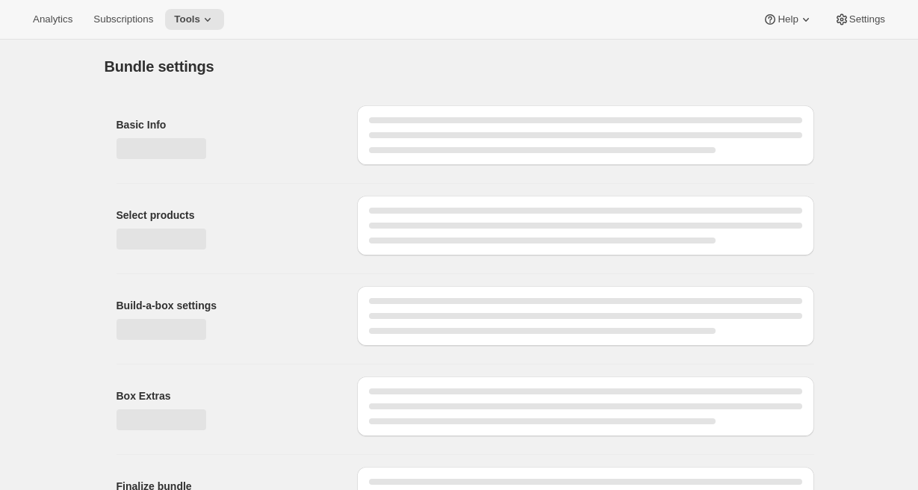
type input "Lil Bucks - Build a Bundle"
radio input "true"
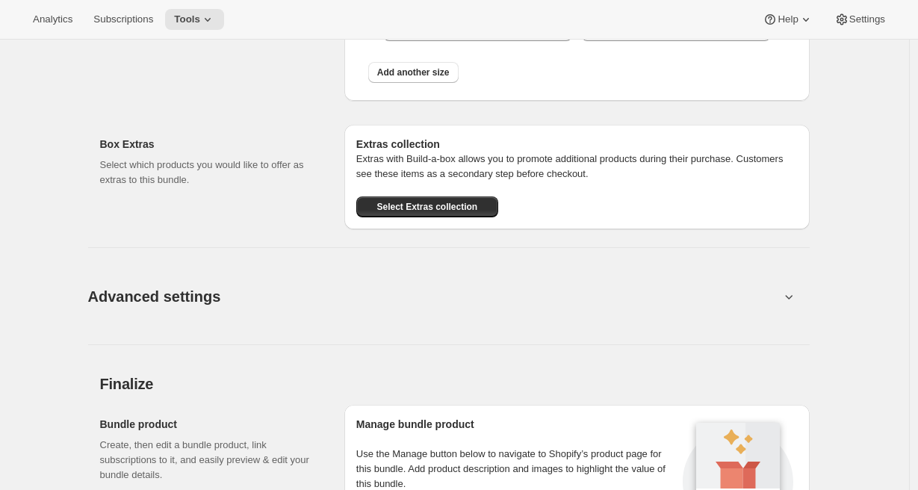
scroll to position [1469, 0]
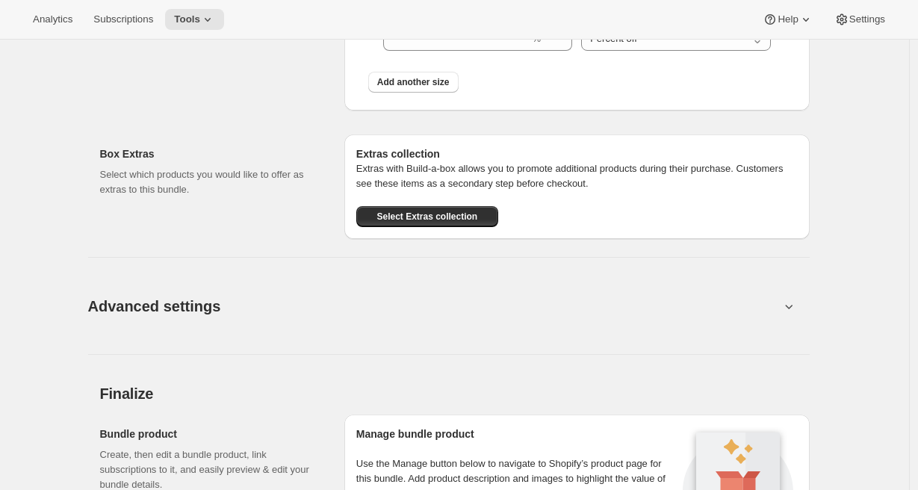
click at [465, 300] on button "Advanced settings" at bounding box center [434, 306] width 710 height 58
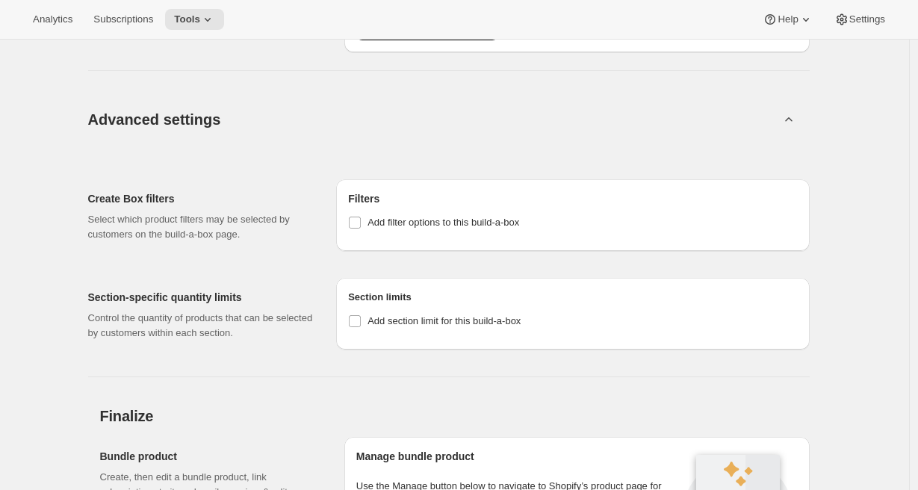
scroll to position [1798, 0]
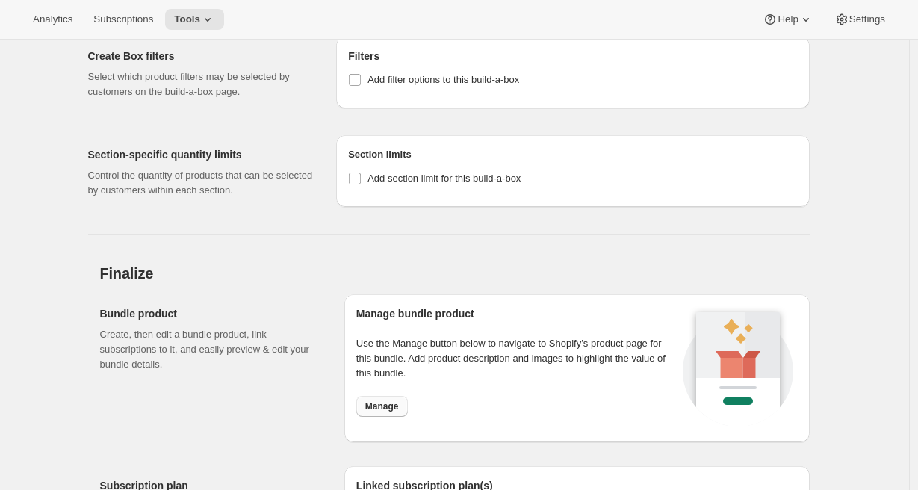
click at [391, 403] on button "Manage" at bounding box center [382, 406] width 52 height 21
